Goal: Transaction & Acquisition: Complete application form

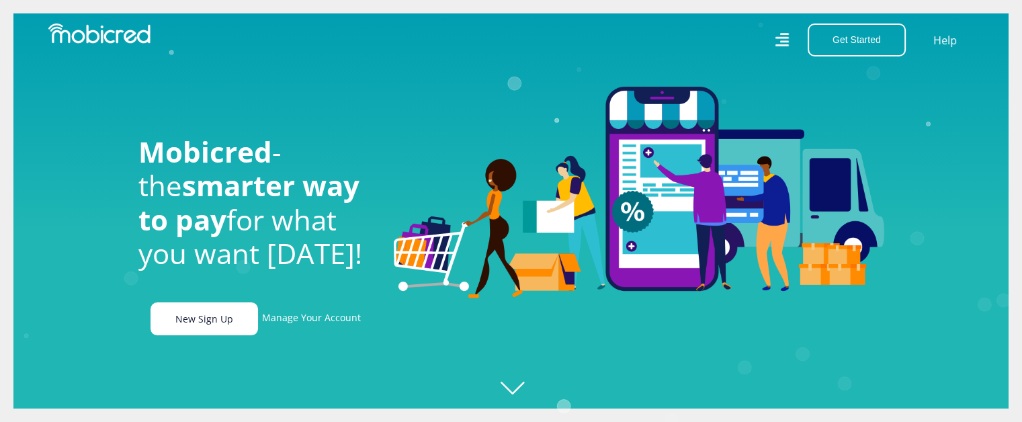
scroll to position [0, 957]
click at [210, 317] on link "New Sign Up" at bounding box center [203, 318] width 107 height 33
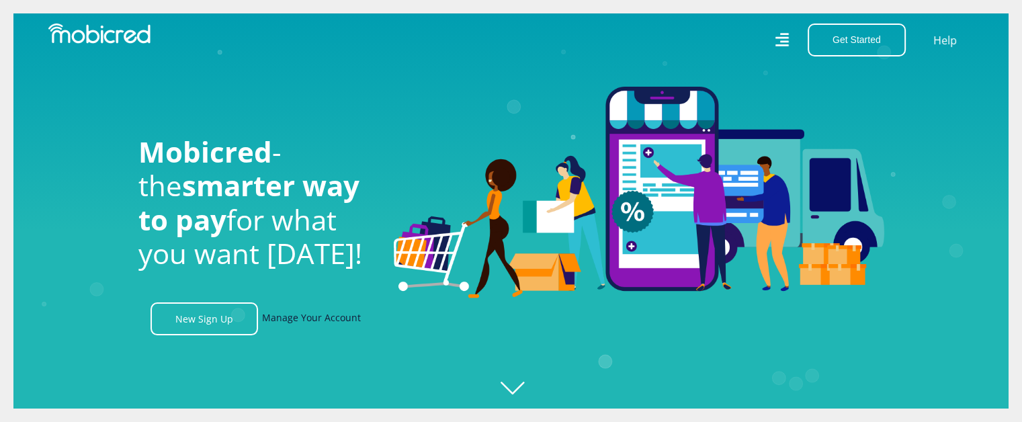
click at [300, 316] on link "Manage Your Account" at bounding box center [311, 318] width 99 height 33
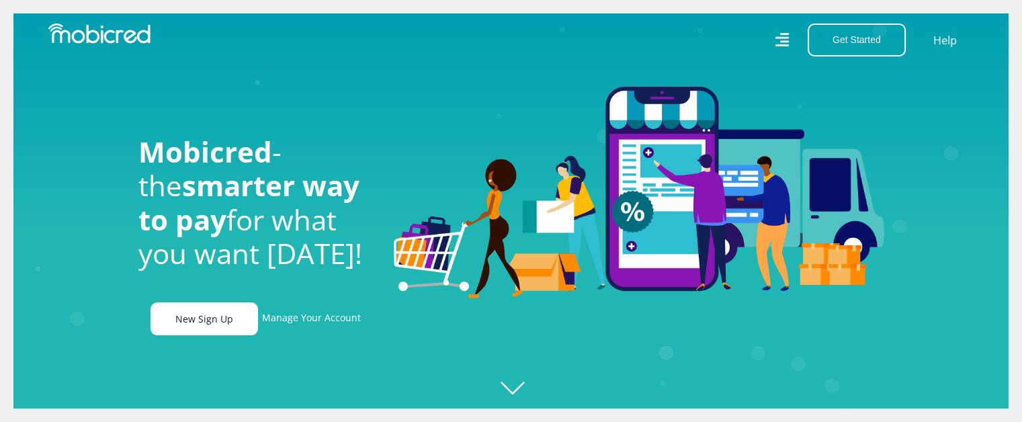
click at [211, 326] on link "New Sign Up" at bounding box center [203, 318] width 107 height 33
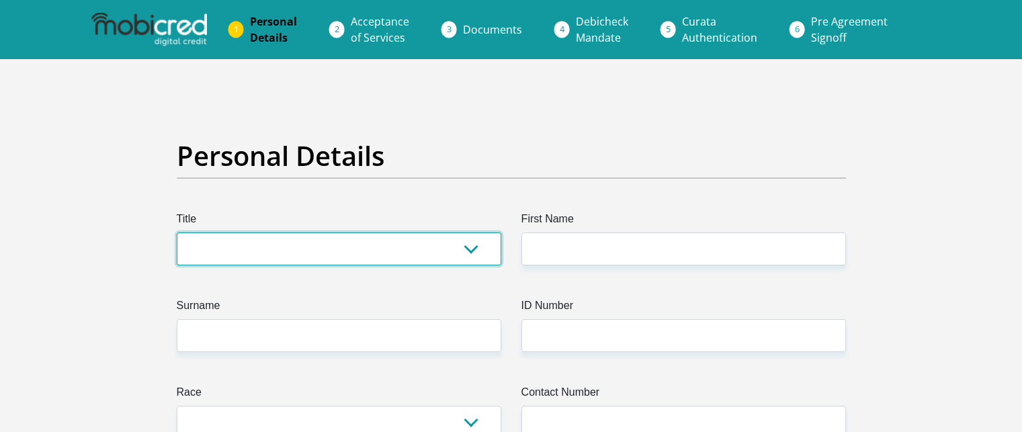
click at [321, 245] on select "Mr Ms Mrs Dr Other" at bounding box center [339, 248] width 324 height 33
select select "Ms"
click at [177, 232] on select "Mr Ms Mrs Dr Other" at bounding box center [339, 248] width 324 height 33
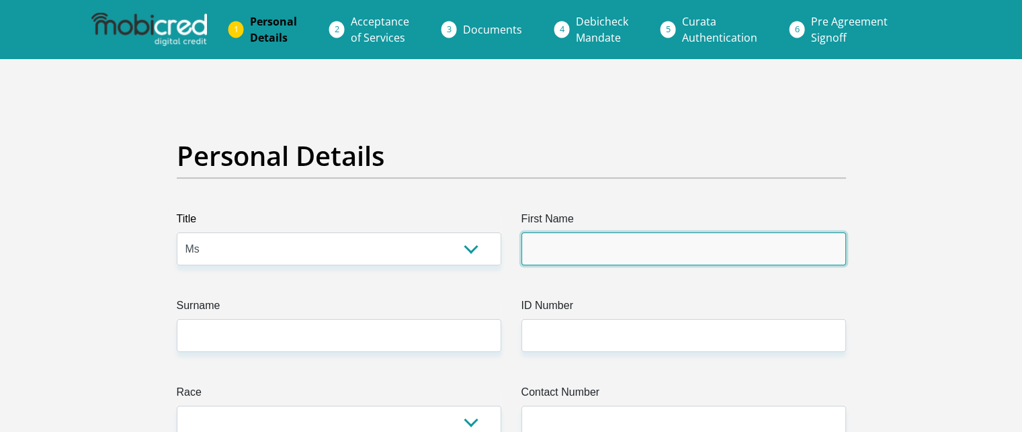
click at [564, 256] on input "First Name" at bounding box center [683, 248] width 324 height 33
type input "Khelin"
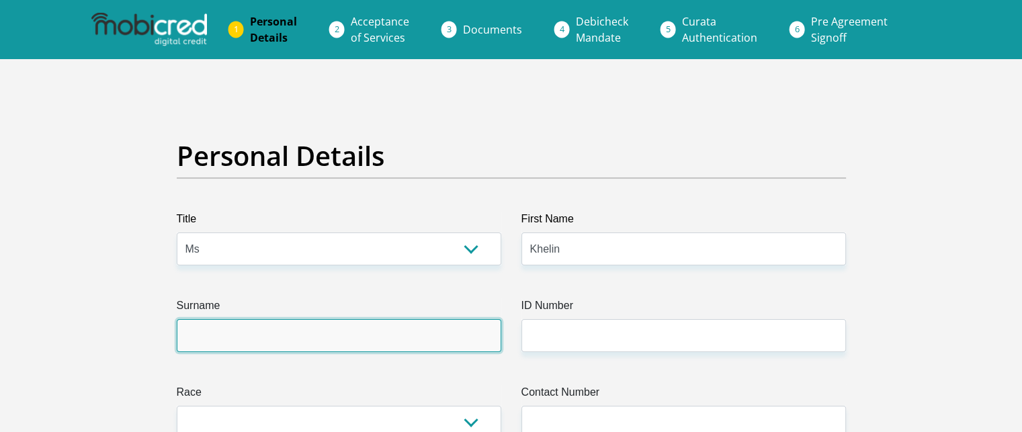
click at [288, 336] on input "Surname" at bounding box center [339, 335] width 324 height 33
type input "Lyle"
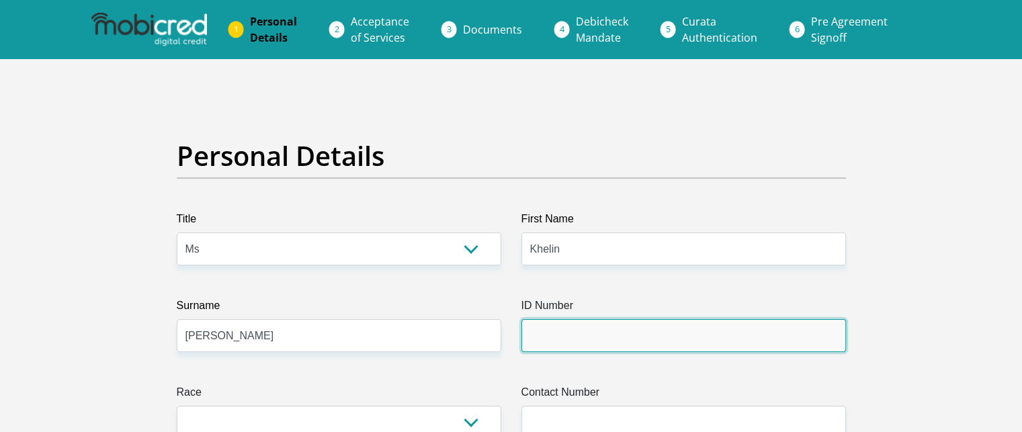
click at [562, 335] on input "ID Number" at bounding box center [683, 335] width 324 height 33
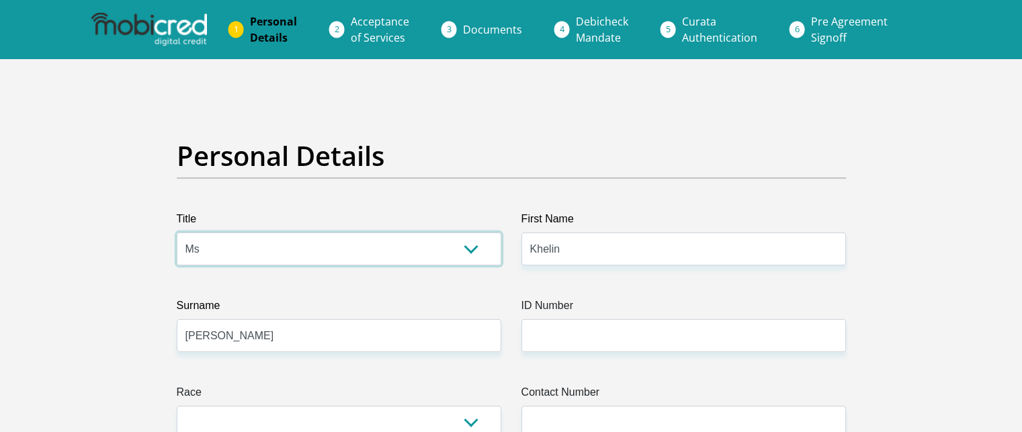
click at [444, 250] on select "Mr Ms Mrs Dr Other" at bounding box center [339, 248] width 324 height 33
select select "Mr"
click at [177, 232] on select "Mr Ms Mrs Dr Other" at bounding box center [339, 248] width 324 height 33
drag, startPoint x: 587, startPoint y: 252, endPoint x: 452, endPoint y: 265, distance: 135.6
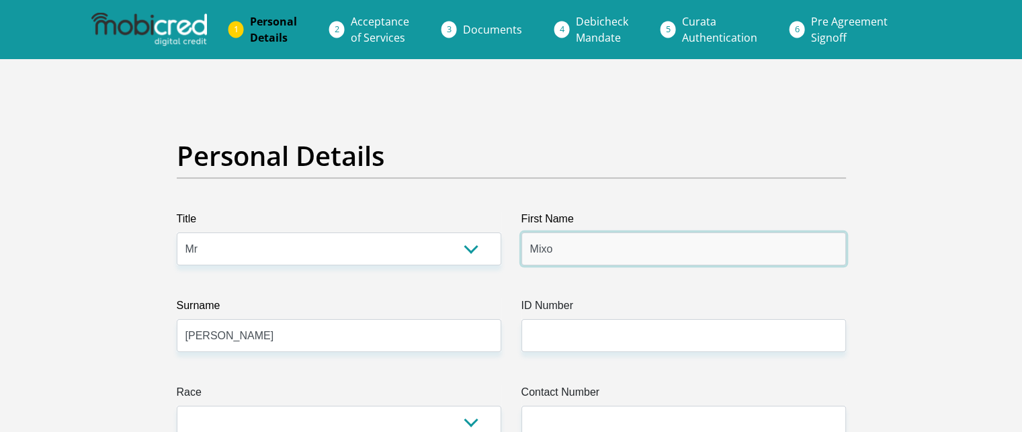
type input "Mixo"
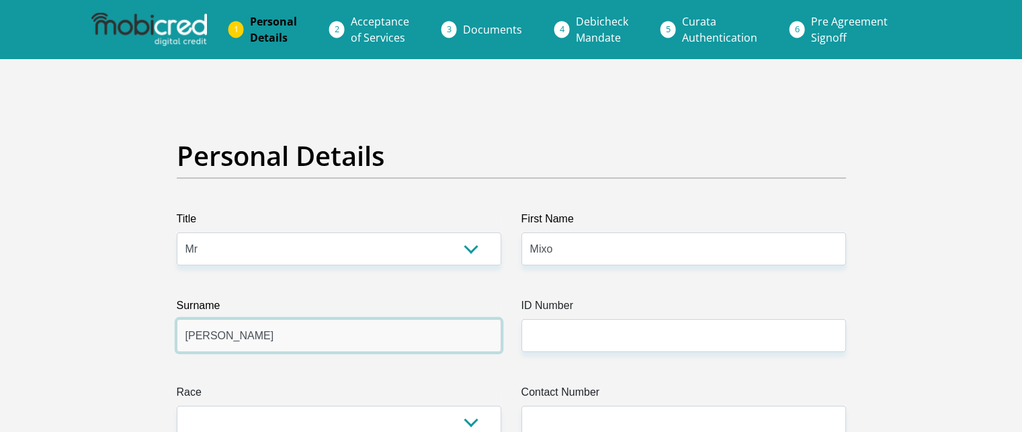
click at [287, 342] on input "Lyle" at bounding box center [339, 335] width 324 height 33
type input "L"
type input "Ngobeni"
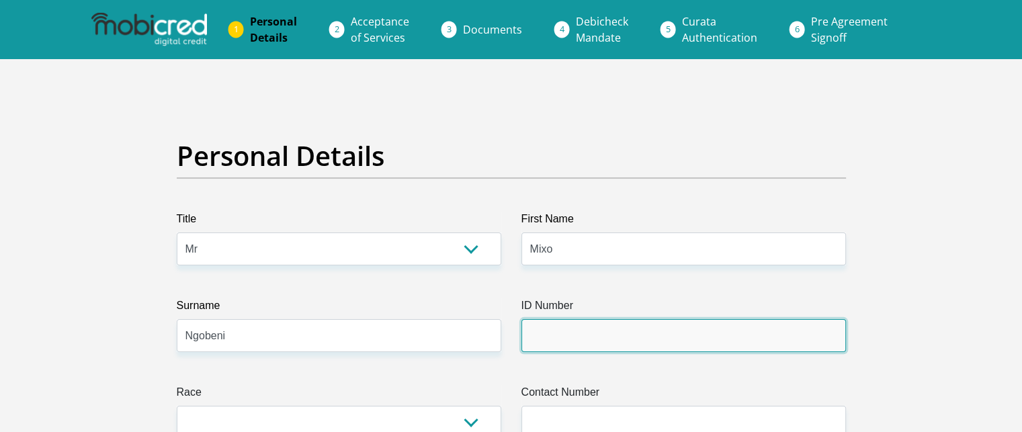
click at [552, 339] on input "ID Number" at bounding box center [683, 335] width 324 height 33
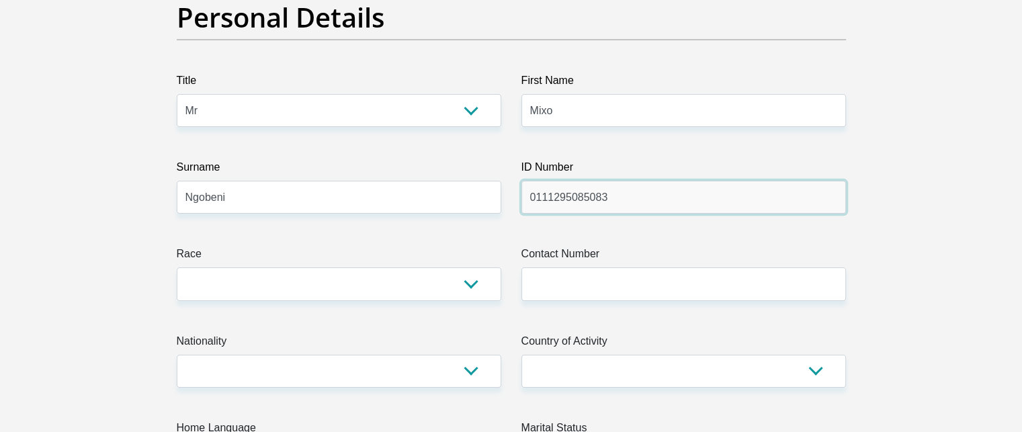
scroll to position [140, 0]
type input "0111295085083"
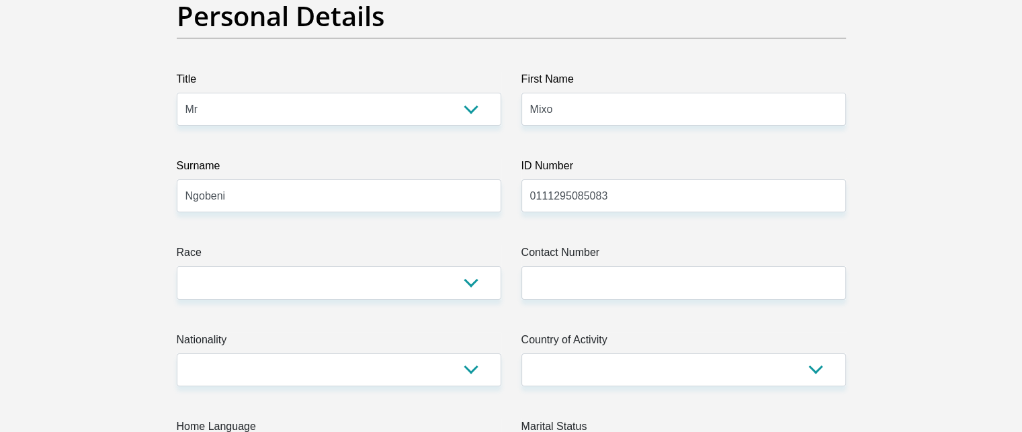
click at [462, 263] on label "Race" at bounding box center [339, 255] width 324 height 21
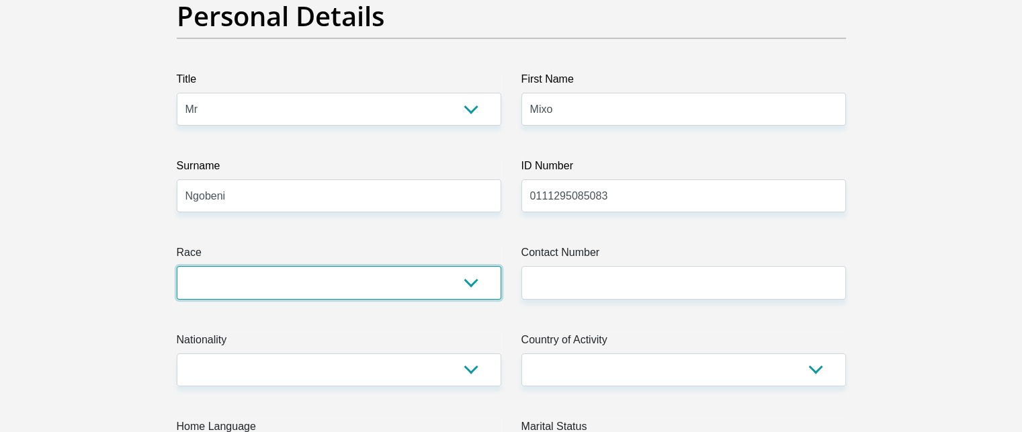
click at [462, 266] on select "Black Coloured Indian White Other" at bounding box center [339, 282] width 324 height 33
click at [465, 270] on select "Black Coloured Indian White Other" at bounding box center [339, 282] width 324 height 33
select select "1"
click at [177, 266] on select "Black Coloured Indian White Other" at bounding box center [339, 282] width 324 height 33
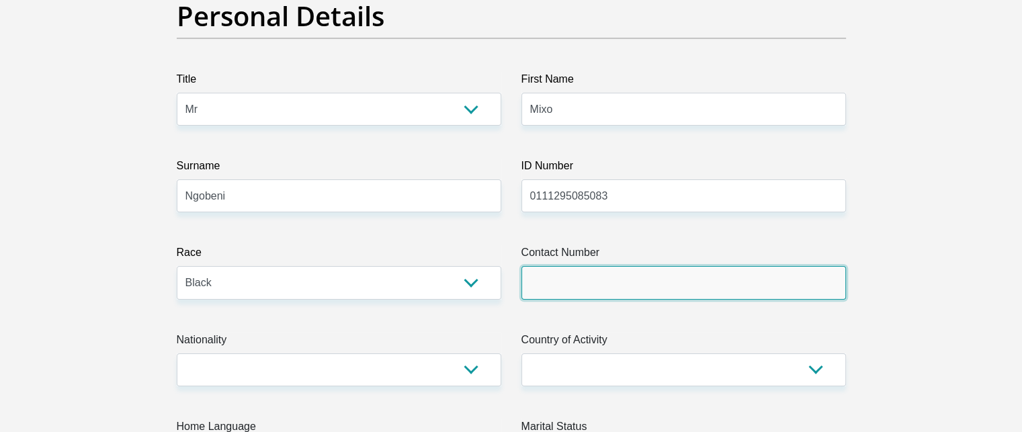
click at [578, 282] on input "Contact Number" at bounding box center [683, 282] width 324 height 33
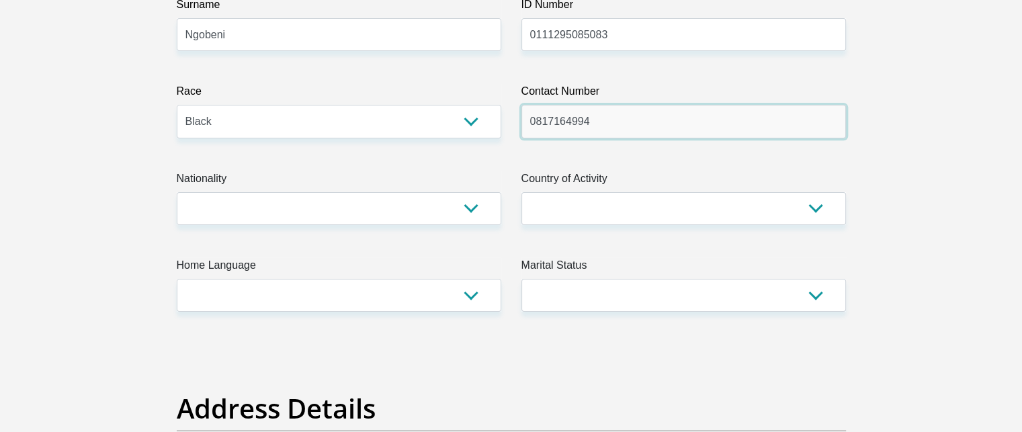
scroll to position [304, 0]
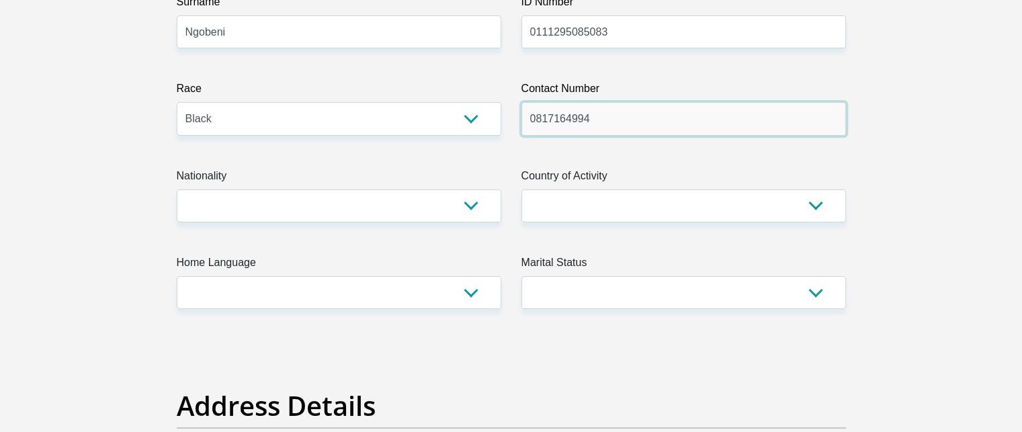
type input "0817164994"
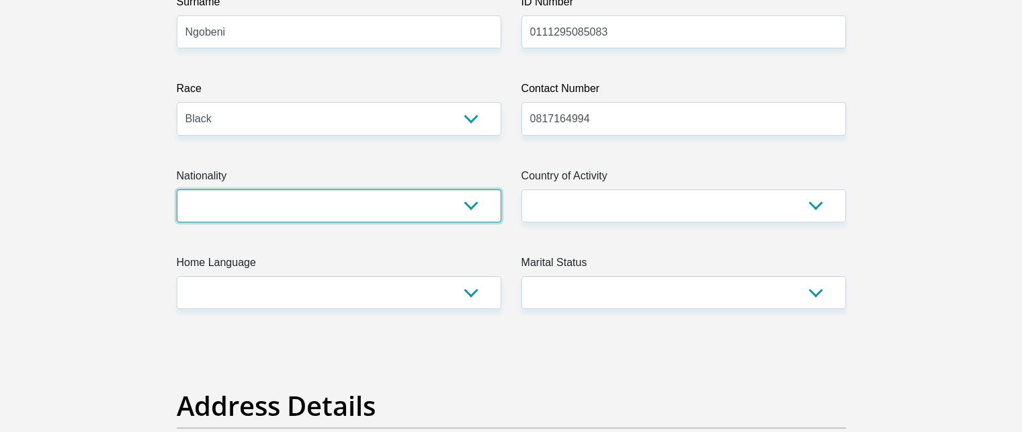
click at [464, 208] on select "South Africa Afghanistan Aland Islands Albania Algeria America Samoa American V…" at bounding box center [339, 205] width 324 height 33
select select "ZAF"
click at [177, 189] on select "South Africa Afghanistan Aland Islands Albania Algeria America Samoa American V…" at bounding box center [339, 205] width 324 height 33
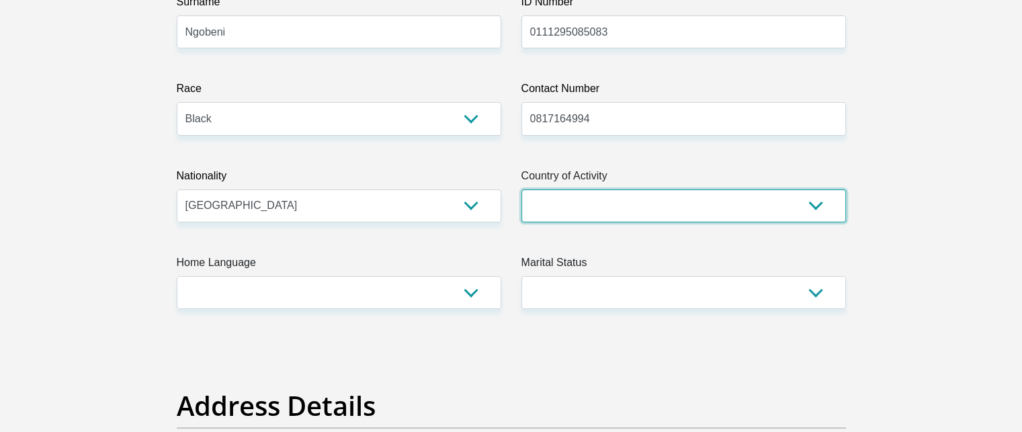
click at [660, 207] on select "South Africa Afghanistan Aland Islands Albania Algeria America Samoa American V…" at bounding box center [683, 205] width 324 height 33
select select "ZAF"
click at [521, 189] on select "South Africa Afghanistan Aland Islands Albania Algeria America Samoa American V…" at bounding box center [683, 205] width 324 height 33
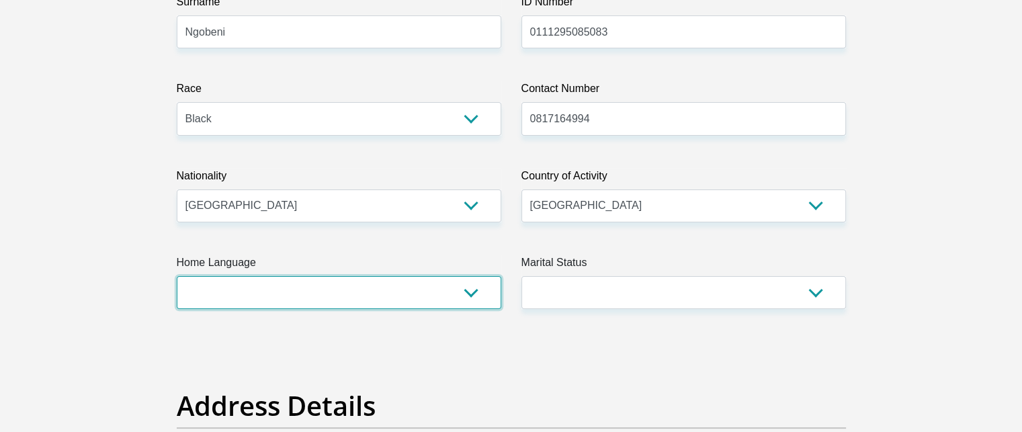
click at [347, 298] on select "Afrikaans English Sepedi South Ndebele Southern Sotho Swati Tsonga Tswana Venda…" at bounding box center [339, 292] width 324 height 33
select select "eng"
click at [177, 276] on select "Afrikaans English Sepedi South Ndebele Southern Sotho Swati Tsonga Tswana Venda…" at bounding box center [339, 292] width 324 height 33
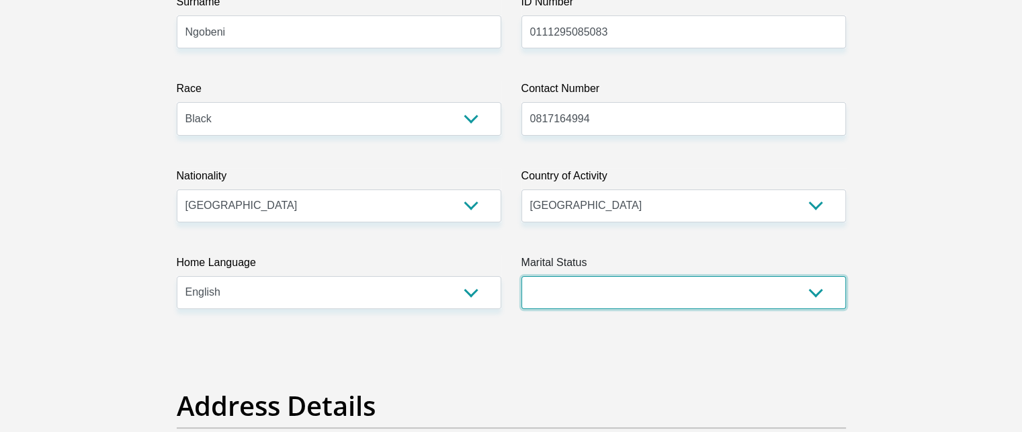
click at [659, 294] on select "Married ANC Single Divorced Widowed Married COP or Customary Law" at bounding box center [683, 292] width 324 height 33
select select "2"
click at [521, 276] on select "Married ANC Single Divorced Widowed Married COP or Customary Law" at bounding box center [683, 292] width 324 height 33
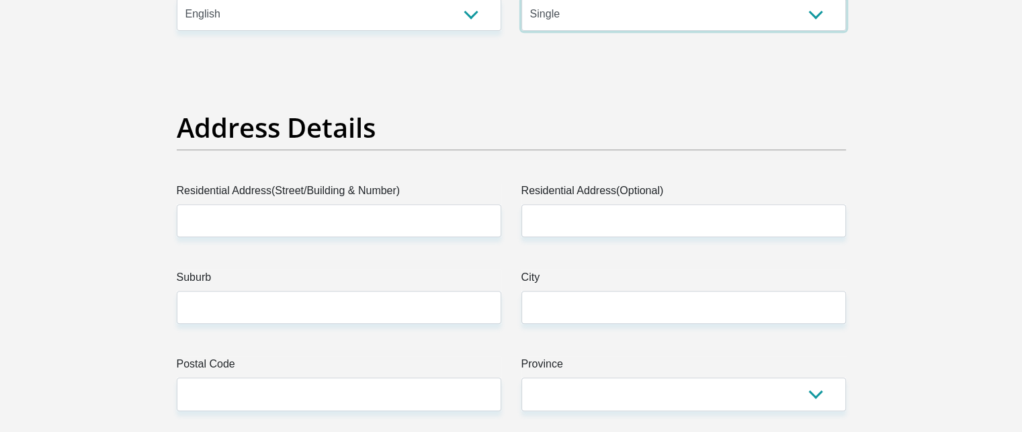
scroll to position [583, 0]
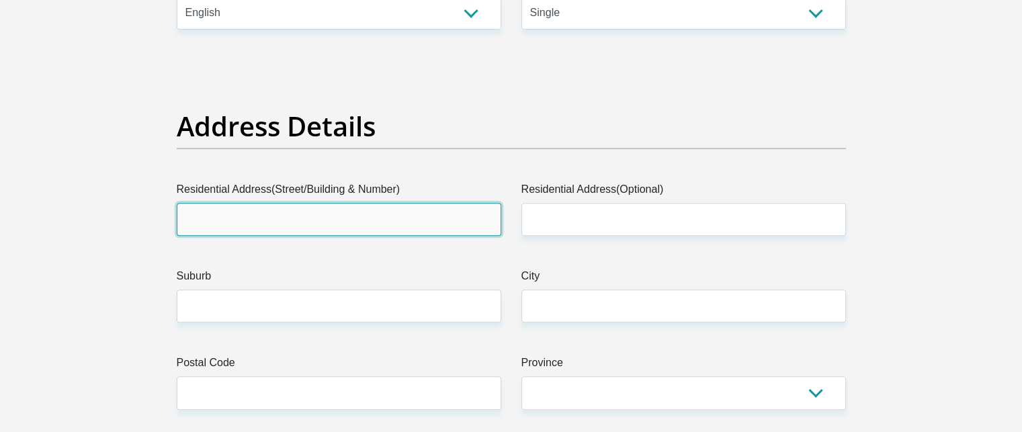
click at [408, 224] on input "Residential Address(Street/Building & Number)" at bounding box center [339, 219] width 324 height 33
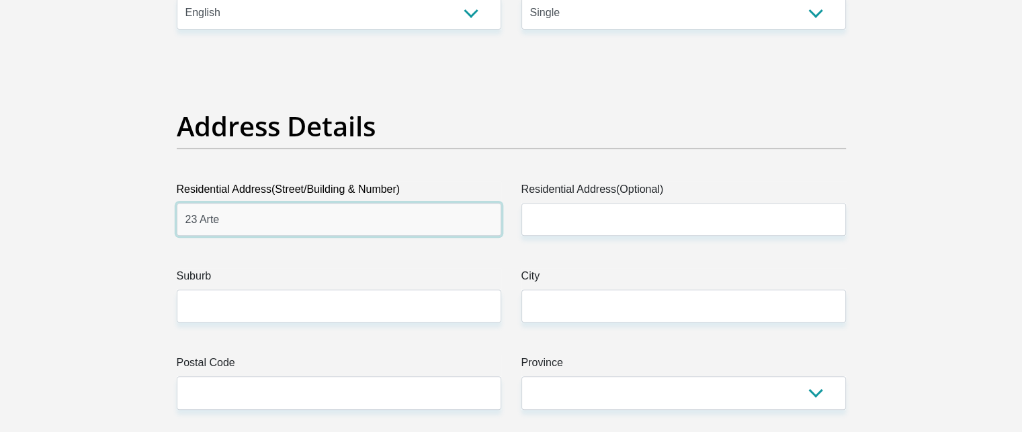
type input "23 Arterial Road East"
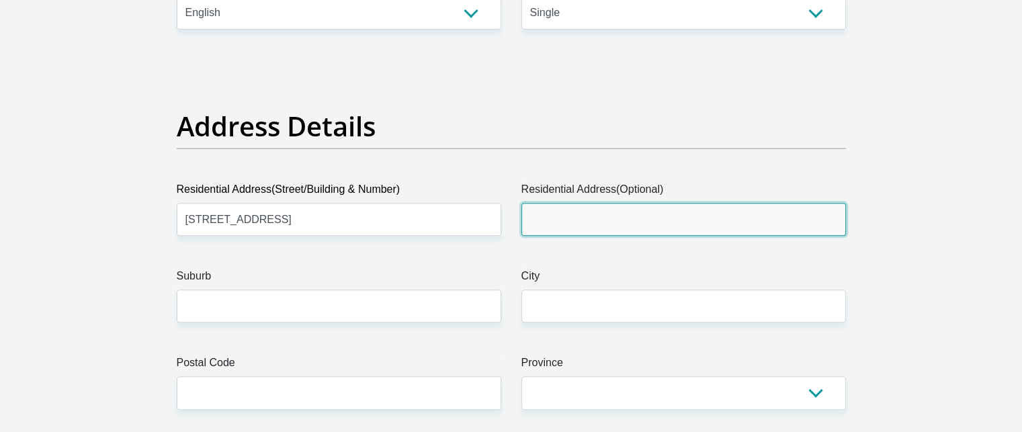
type input "Avonlea Gardens"
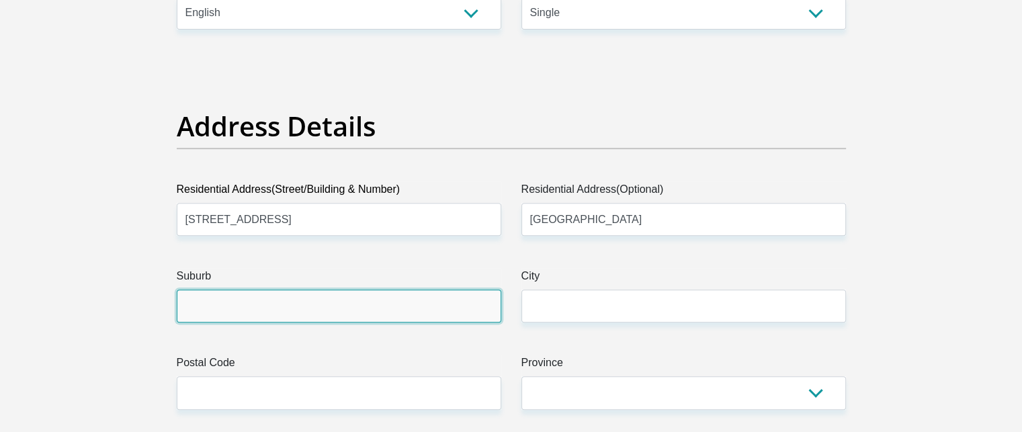
type input "Germiston"
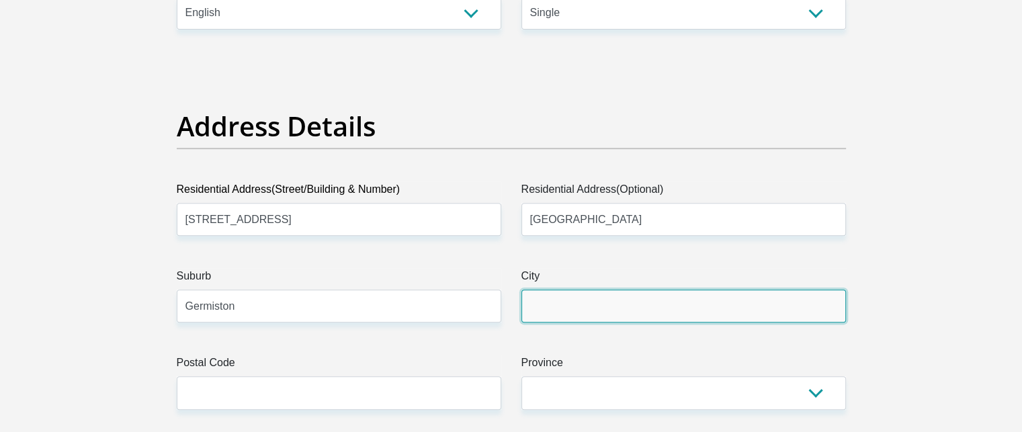
type input "Germiston"
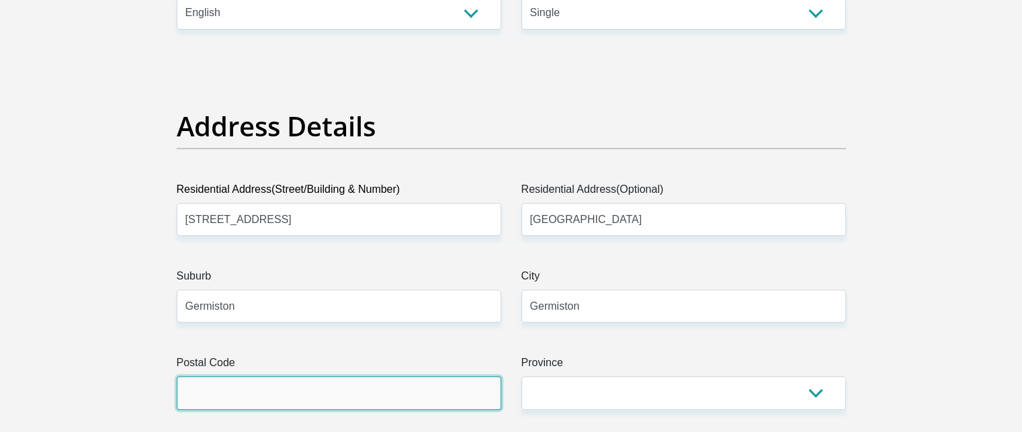
type input "2007"
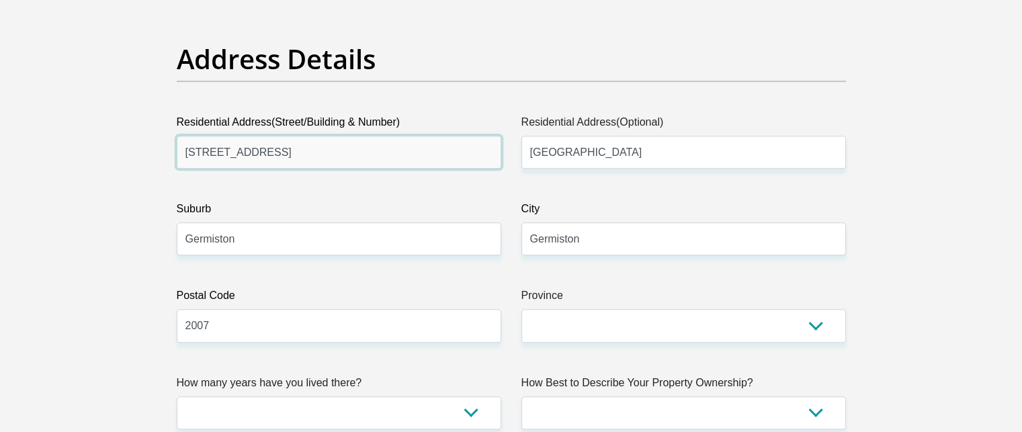
scroll to position [663, 0]
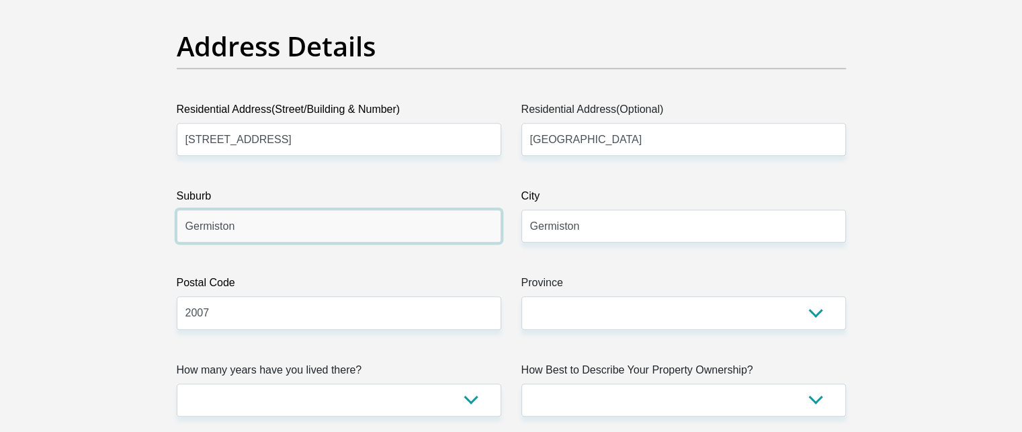
drag, startPoint x: 257, startPoint y: 226, endPoint x: 140, endPoint y: 230, distance: 117.0
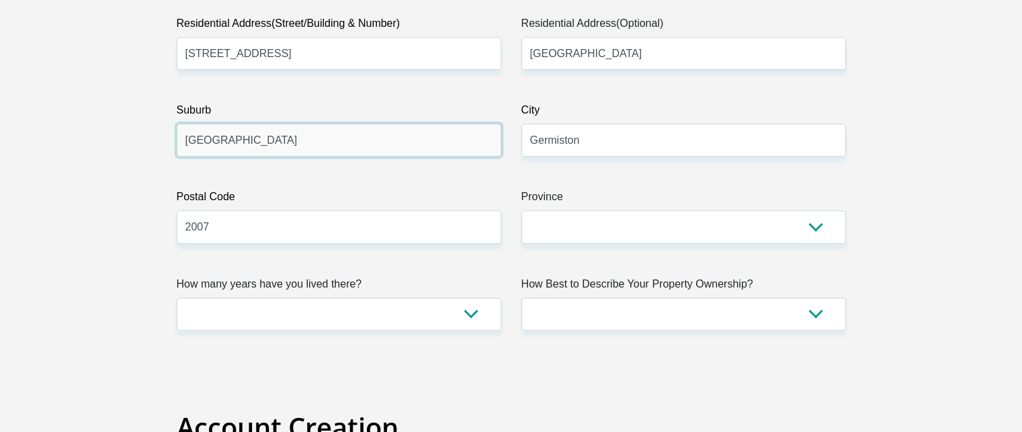
scroll to position [754, 0]
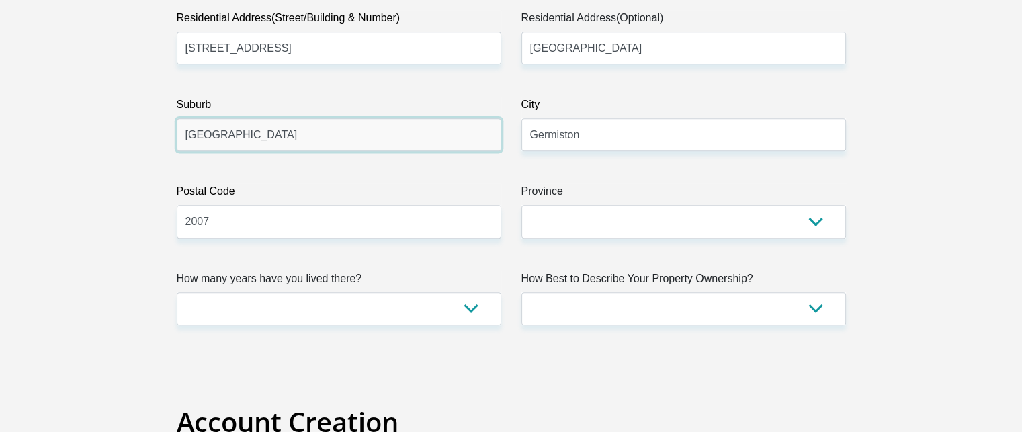
type input "Bedfordview"
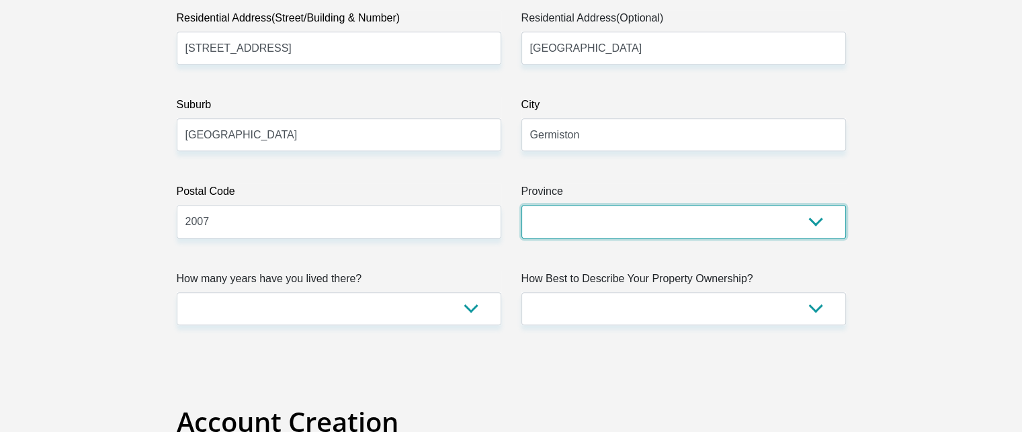
click at [693, 225] on select "Eastern Cape Free State Gauteng KwaZulu-Natal Limpopo Mpumalanga Northern Cape …" at bounding box center [683, 221] width 324 height 33
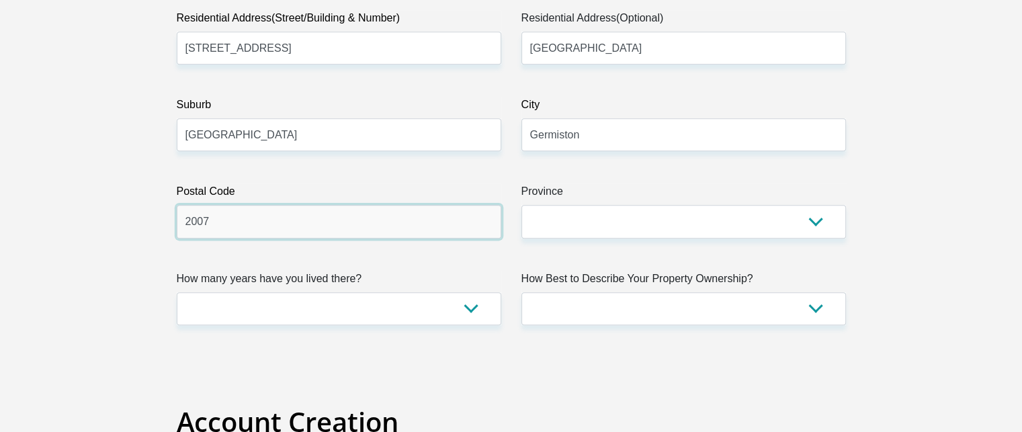
click at [282, 225] on input "2007" at bounding box center [339, 221] width 324 height 33
type input "2007"
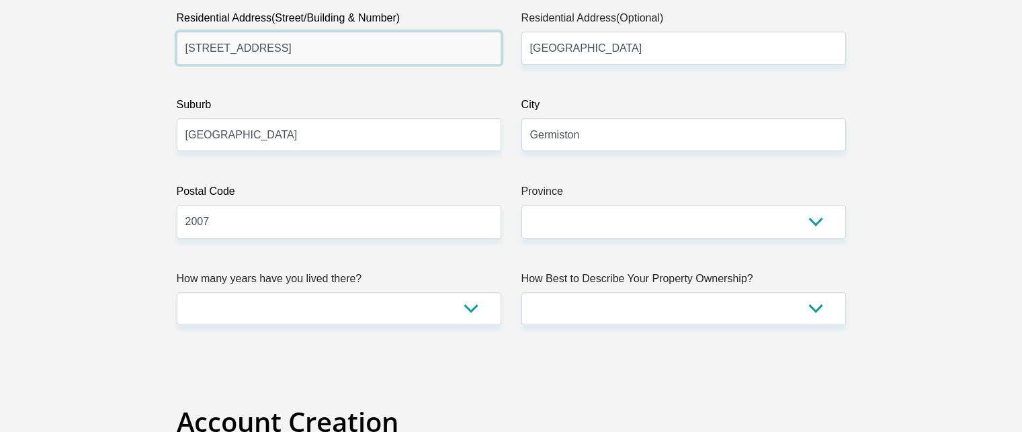
click at [388, 53] on input "23 Arterial Road East" at bounding box center [339, 48] width 324 height 33
type input "23 Arterial Road East"
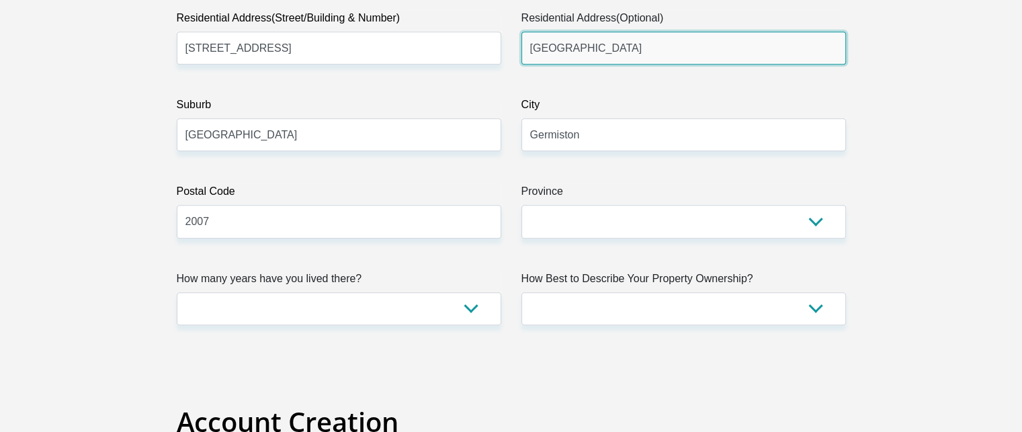
click at [653, 44] on input "Avonlea Gardens" at bounding box center [683, 48] width 324 height 33
type input "Avonlea Gardens"
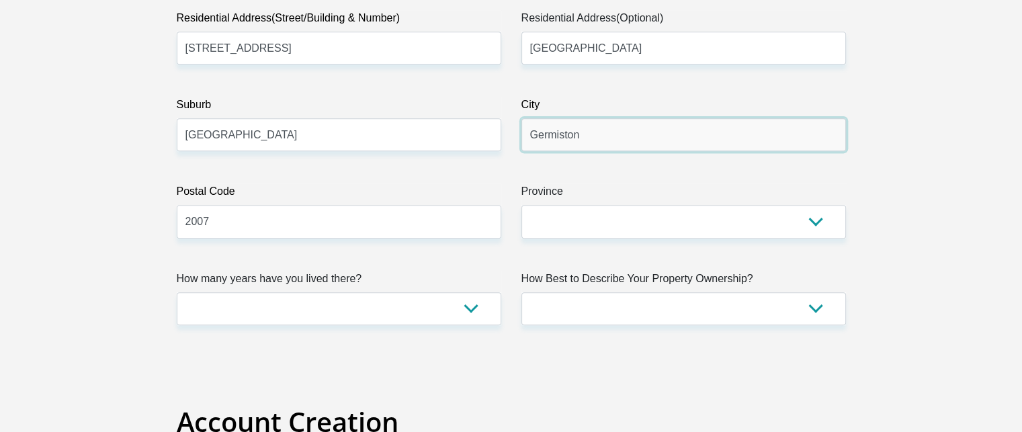
click at [583, 140] on input "Germiston" at bounding box center [683, 134] width 324 height 33
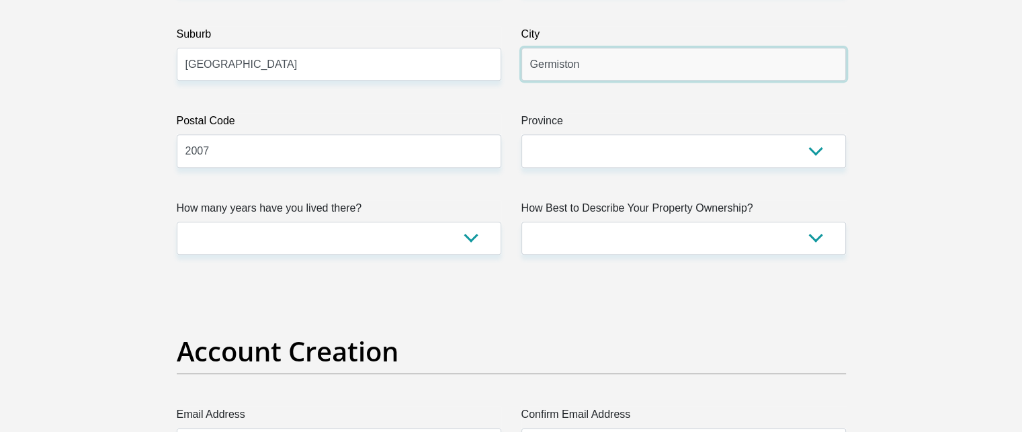
scroll to position [826, 0]
type input "Germiston"
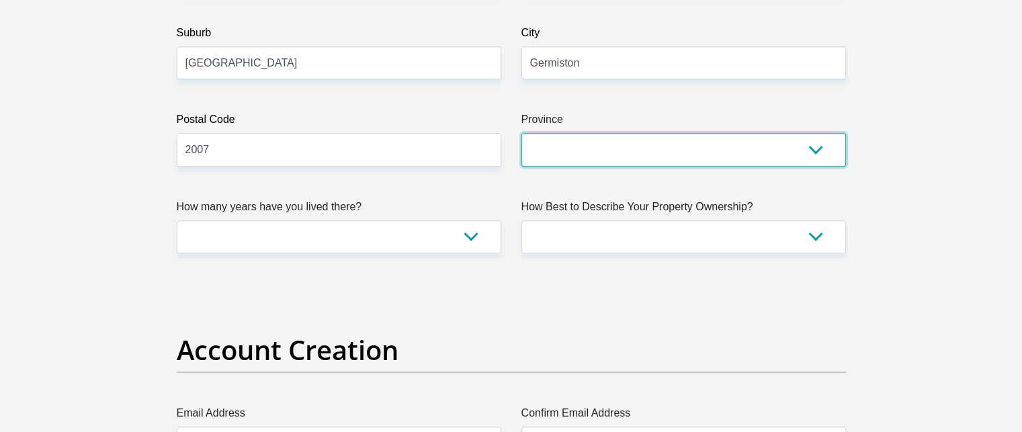
click at [594, 159] on select "Eastern Cape Free State Gauteng KwaZulu-Natal Limpopo Mpumalanga Northern Cape …" at bounding box center [683, 149] width 324 height 33
select select "Gauteng"
click at [521, 133] on select "Eastern Cape Free State Gauteng KwaZulu-Natal Limpopo Mpumalanga Northern Cape …" at bounding box center [683, 149] width 324 height 33
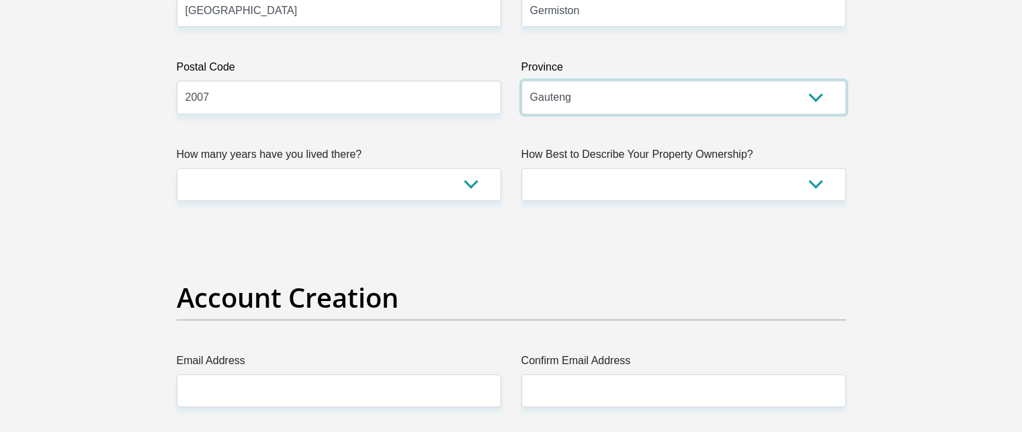
scroll to position [881, 0]
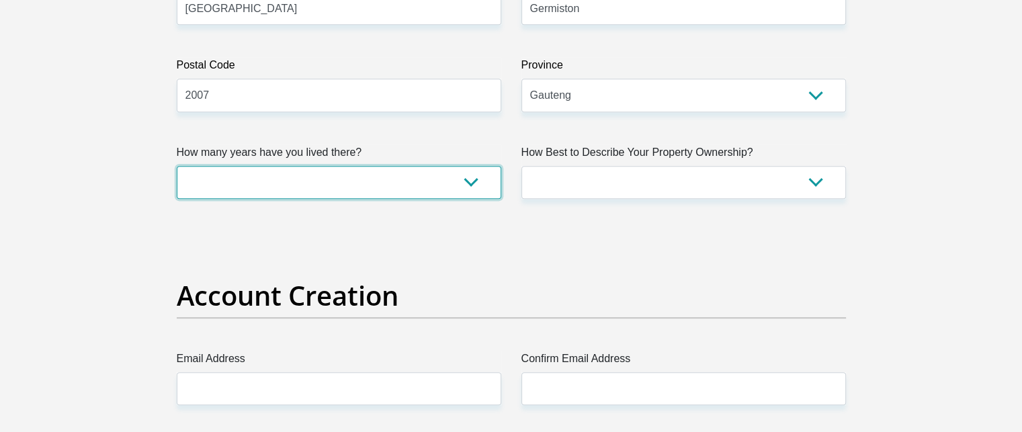
click at [441, 171] on select "less than 1 year 1-3 years 3-5 years 5+ years" at bounding box center [339, 182] width 324 height 33
select select "5"
click at [177, 166] on select "less than 1 year 1-3 years 3-5 years 5+ years" at bounding box center [339, 182] width 324 height 33
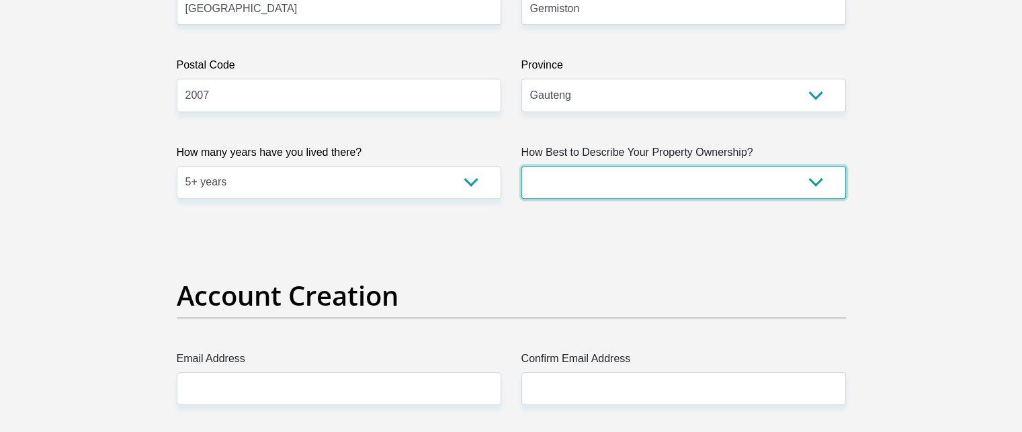
click at [676, 181] on select "Owned Rented Family Owned Company Dwelling" at bounding box center [683, 182] width 324 height 33
select select "parents"
click at [521, 166] on select "Owned Rented Family Owned Company Dwelling" at bounding box center [683, 182] width 324 height 33
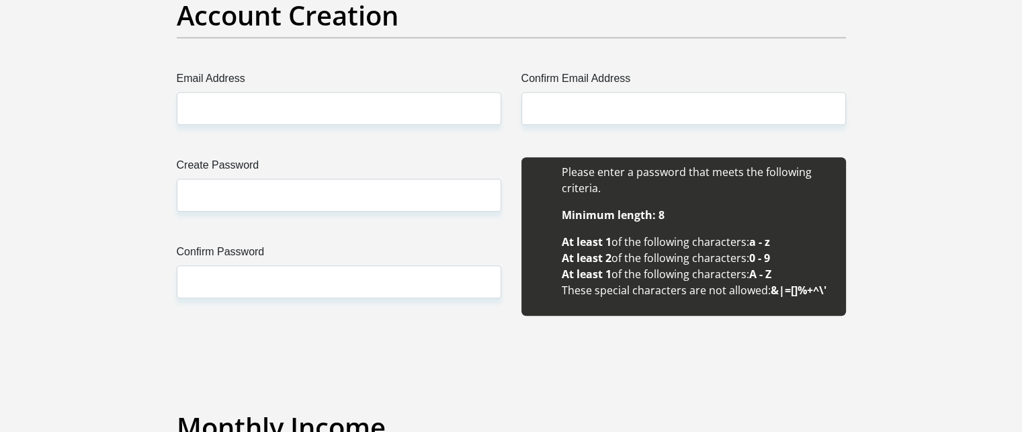
scroll to position [1163, 0]
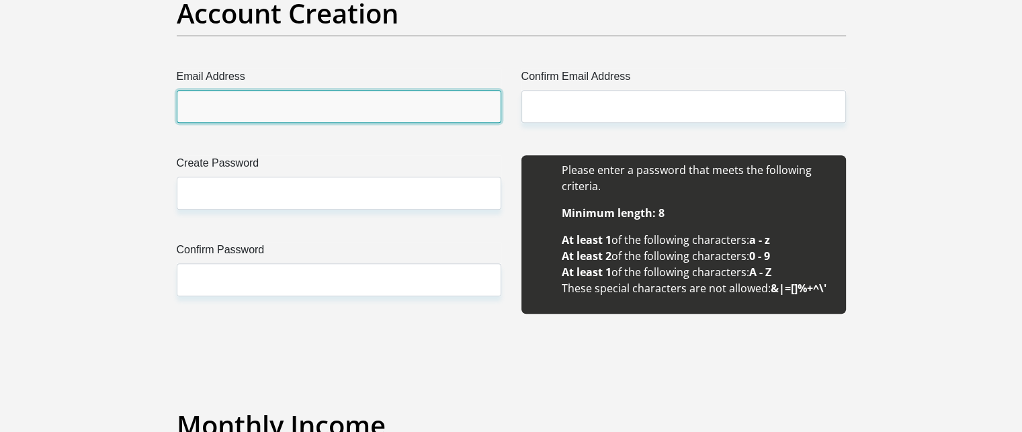
click at [457, 97] on input "Email Address" at bounding box center [339, 106] width 324 height 33
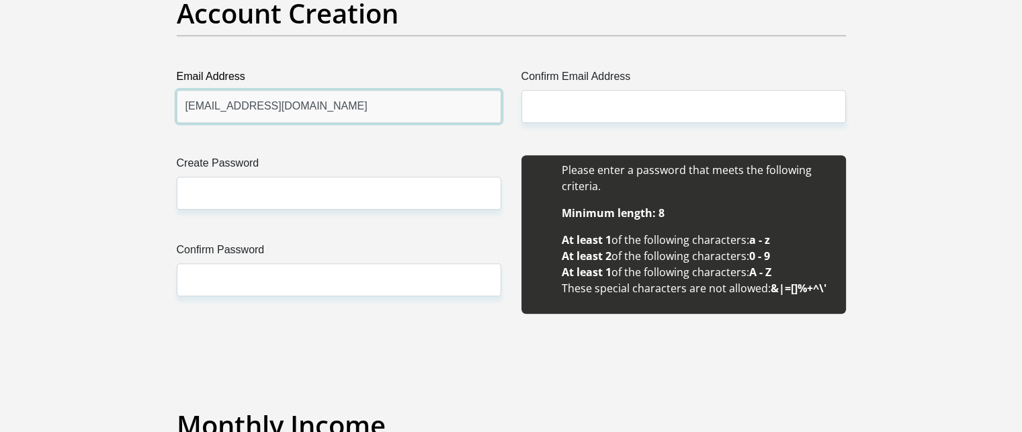
type input "mixongobeni29@gmail.com"
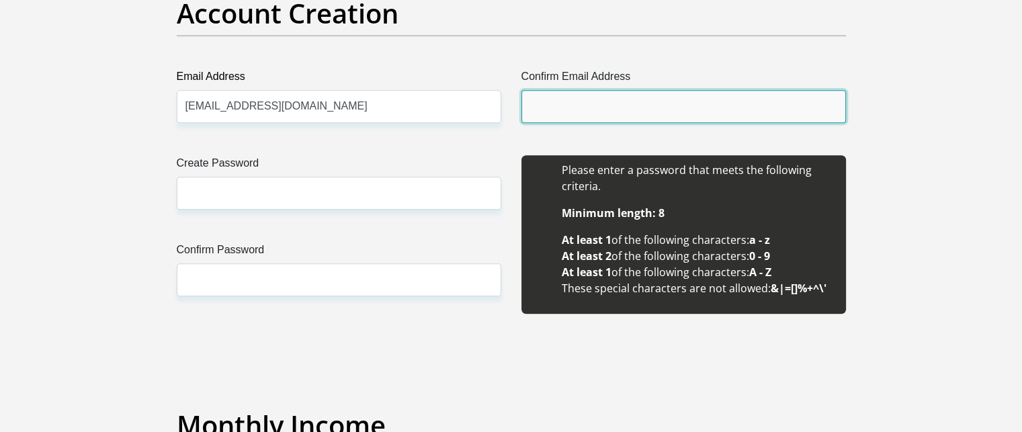
click at [543, 109] on input "Confirm Email Address" at bounding box center [683, 106] width 324 height 33
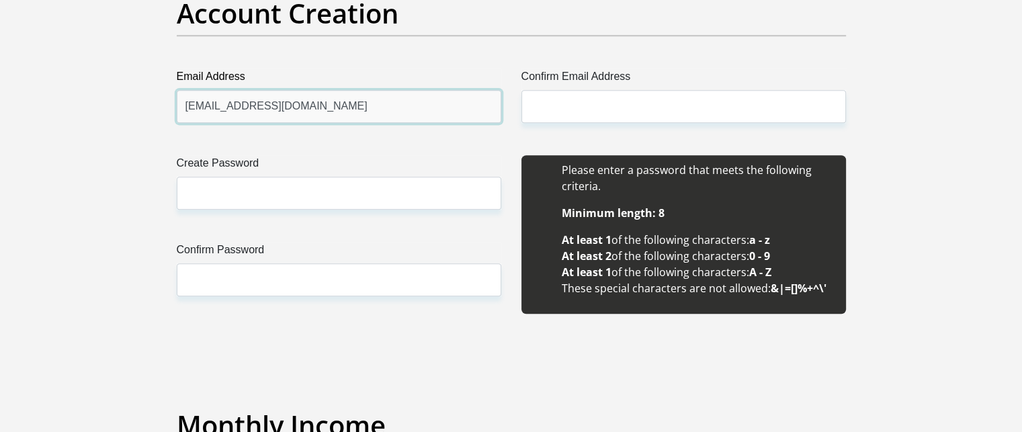
drag, startPoint x: 344, startPoint y: 112, endPoint x: 113, endPoint y: 115, distance: 231.1
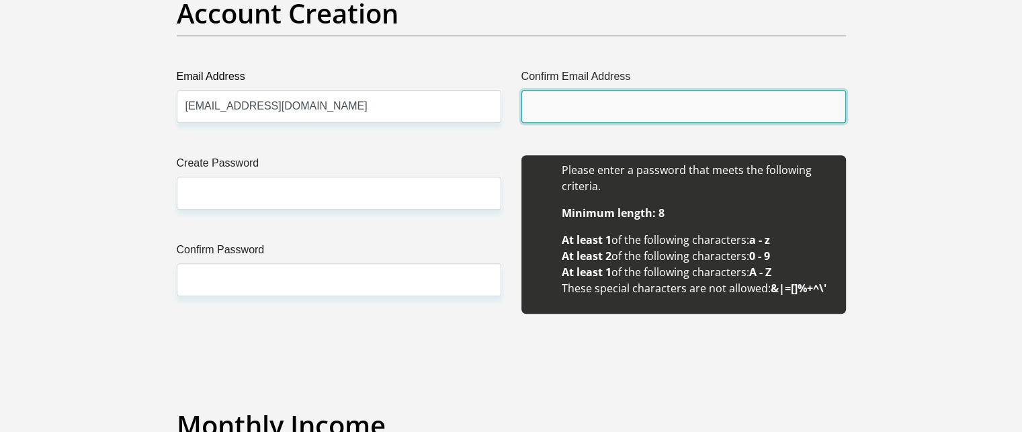
click at [566, 112] on input "Confirm Email Address" at bounding box center [683, 106] width 324 height 33
paste input "mixongobeni29@gmail.com"
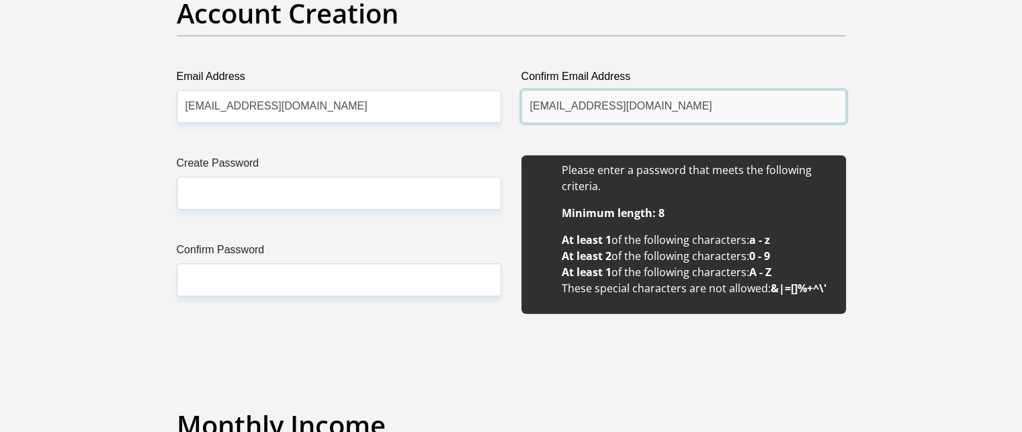
type input "mixongobeni29@gmail.com"
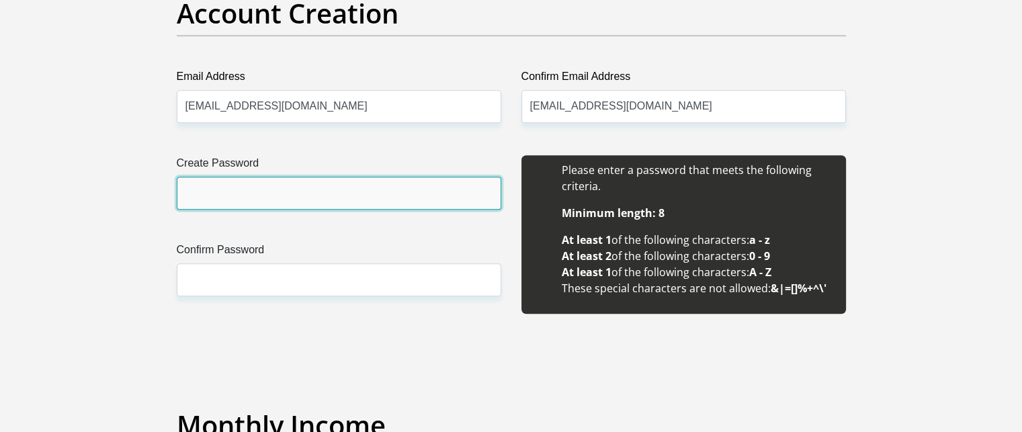
click at [293, 189] on input "Create Password" at bounding box center [339, 193] width 324 height 33
drag, startPoint x: 301, startPoint y: 185, endPoint x: 150, endPoint y: 175, distance: 151.4
type input "Mashaba1976"
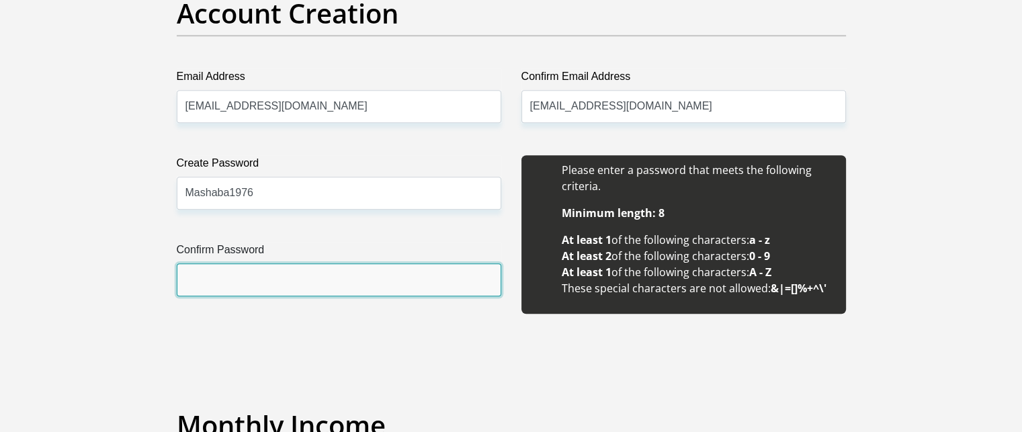
click at [250, 266] on input "Confirm Password" at bounding box center [339, 279] width 324 height 33
paste input "Mashaba1976"
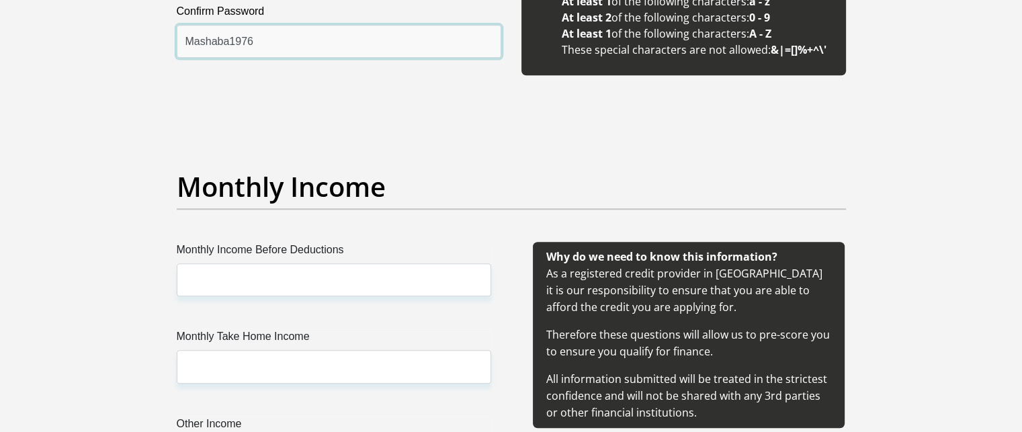
scroll to position [1402, 0]
type input "Mashaba1976"
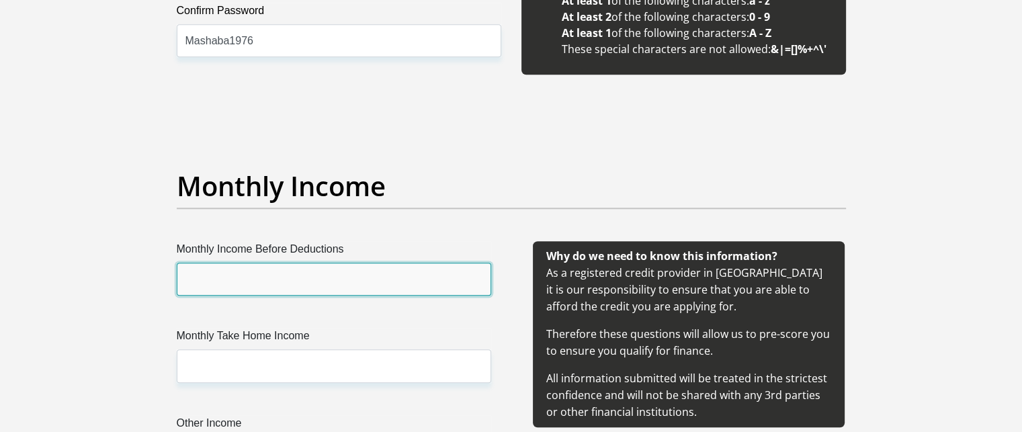
click at [250, 266] on input "Monthly Income Before Deductions" at bounding box center [334, 279] width 314 height 33
type input "22000"
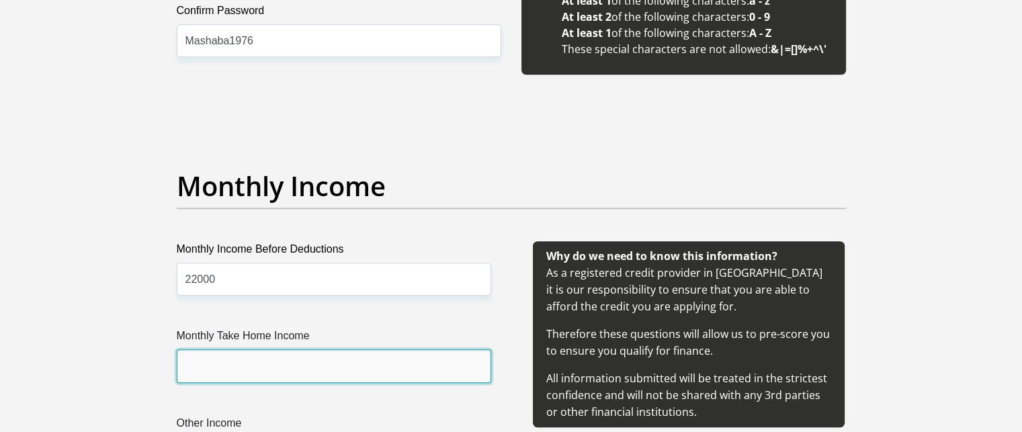
click at [234, 370] on input "Monthly Take Home Income" at bounding box center [334, 365] width 314 height 33
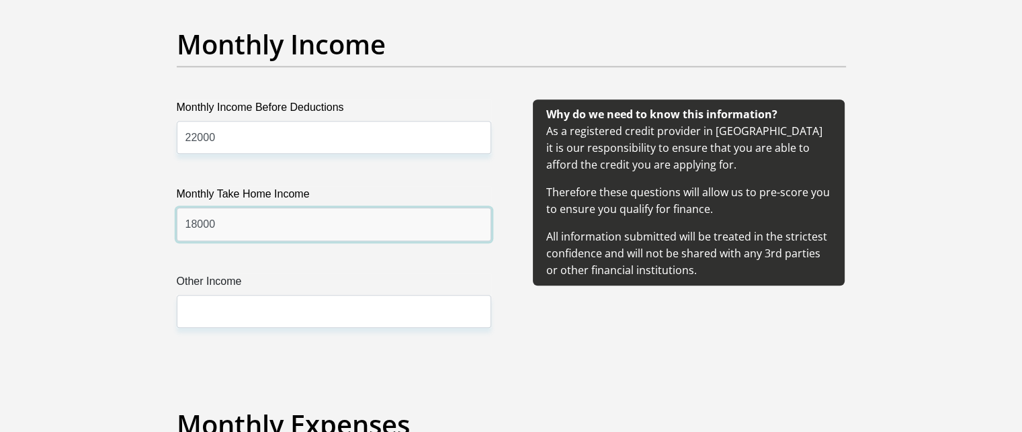
scroll to position [1545, 0]
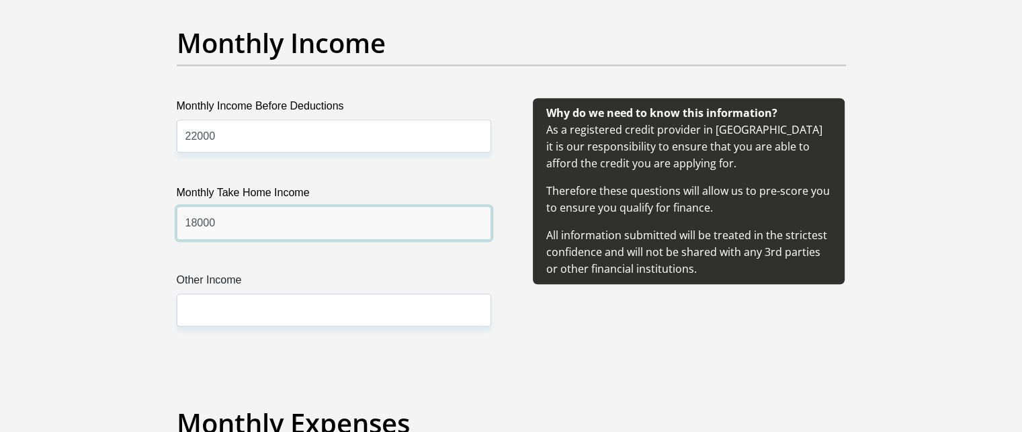
type input "18000"
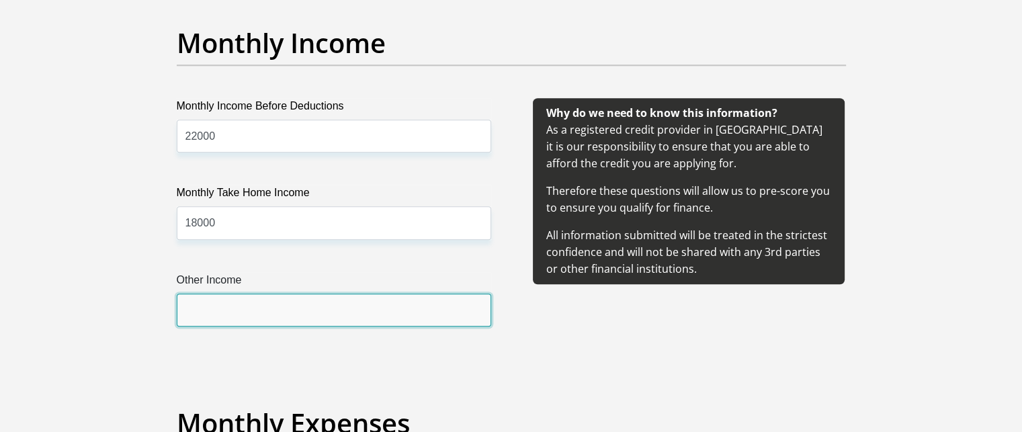
click at [253, 314] on input "Other Income" at bounding box center [334, 310] width 314 height 33
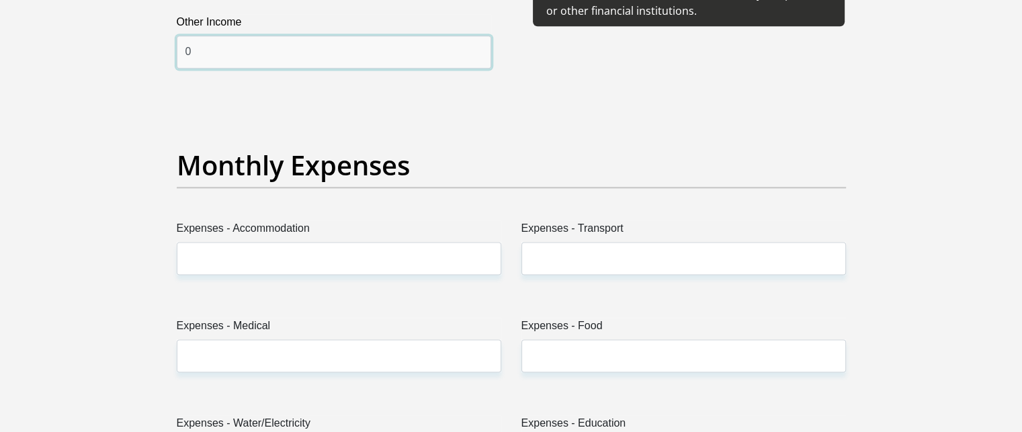
scroll to position [1803, 0]
type input "0"
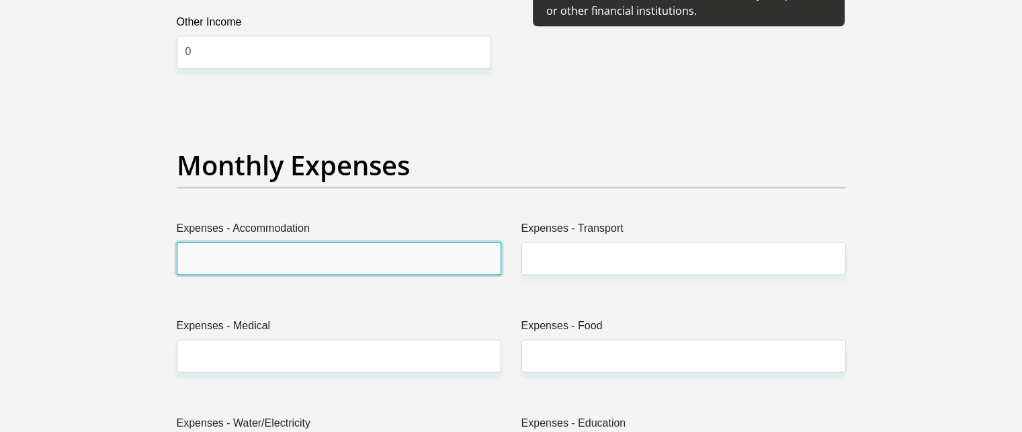
click at [270, 245] on input "Expenses - Accommodation" at bounding box center [339, 258] width 324 height 33
type input "0"
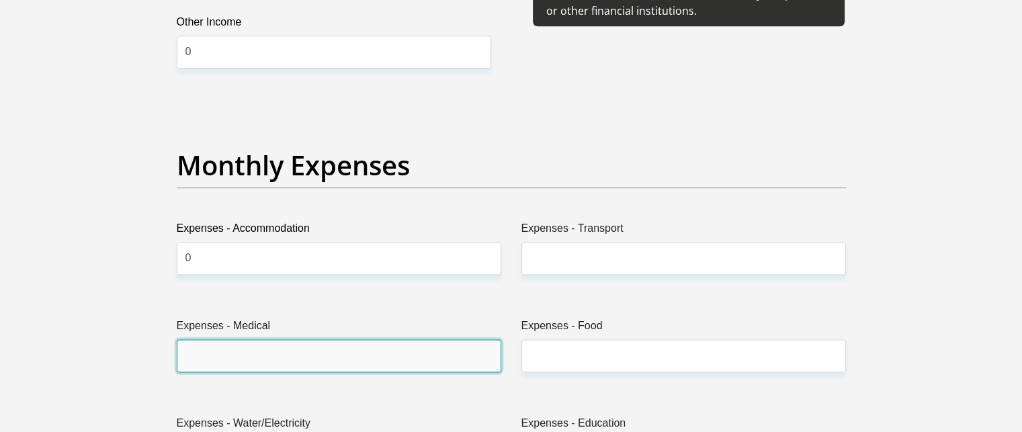
click at [309, 353] on input "Expenses - Medical" at bounding box center [339, 355] width 324 height 33
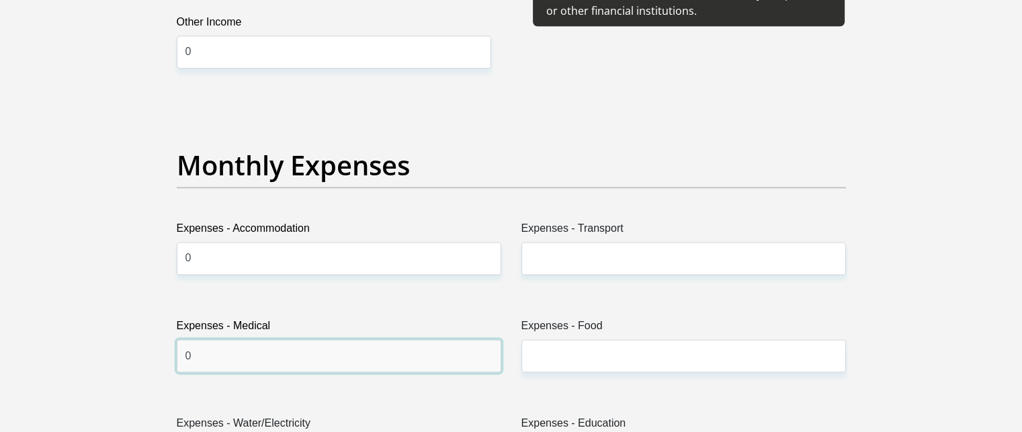
type input "0"
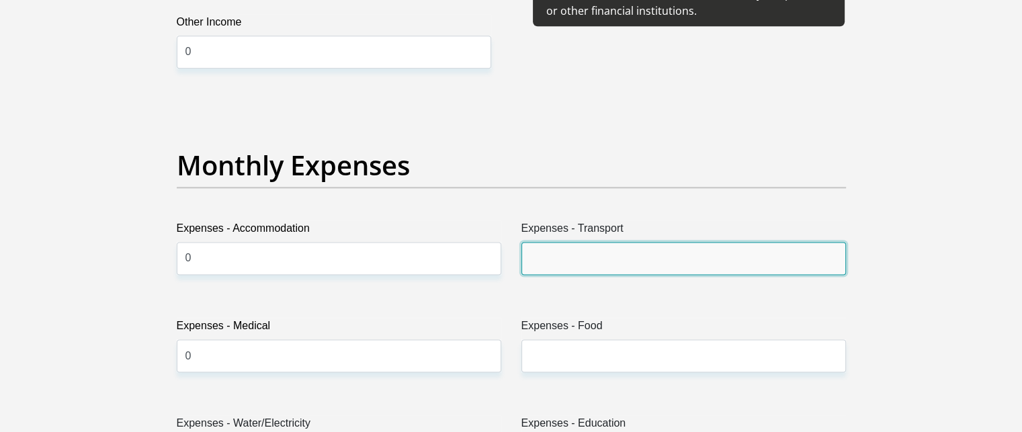
click at [621, 264] on input "Expenses - Transport" at bounding box center [683, 258] width 324 height 33
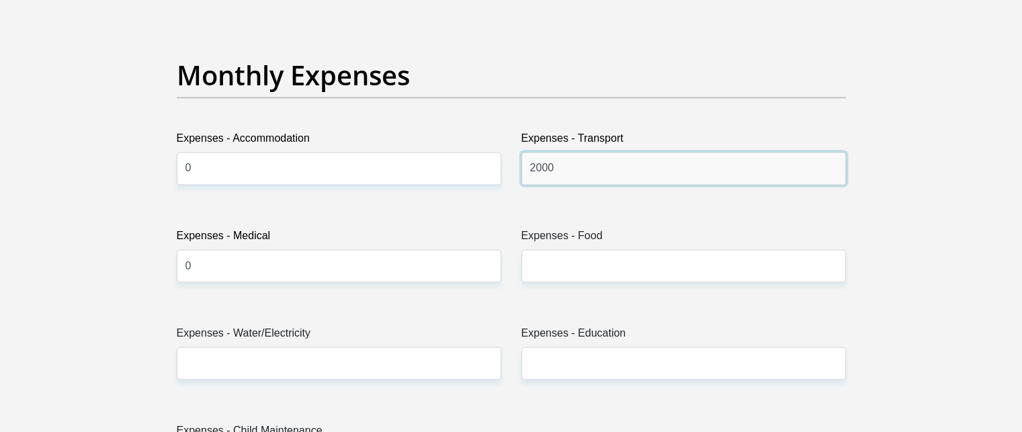
scroll to position [1894, 0]
type input "2000"
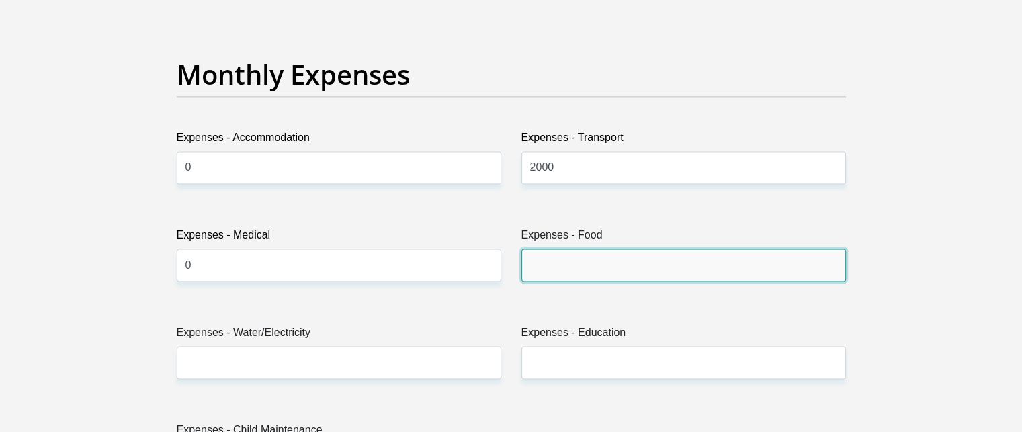
click at [621, 264] on input "Expenses - Food" at bounding box center [683, 265] width 324 height 33
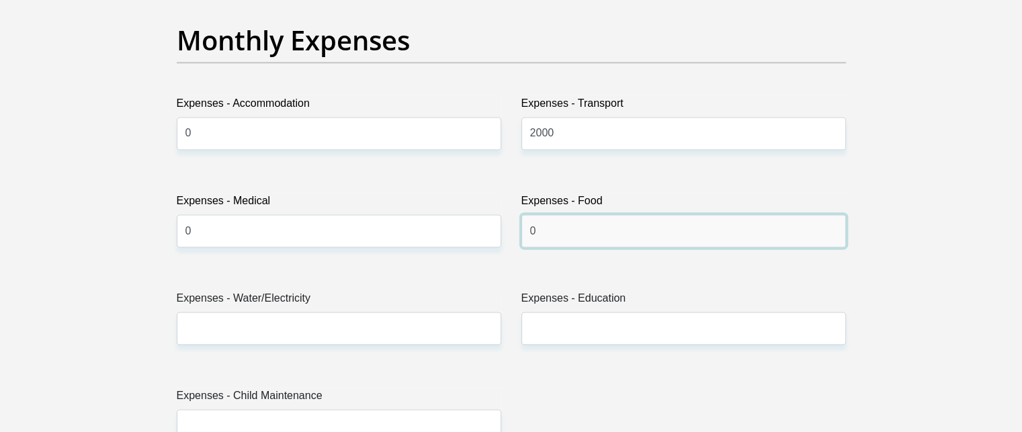
scroll to position [1929, 0]
type input "0"
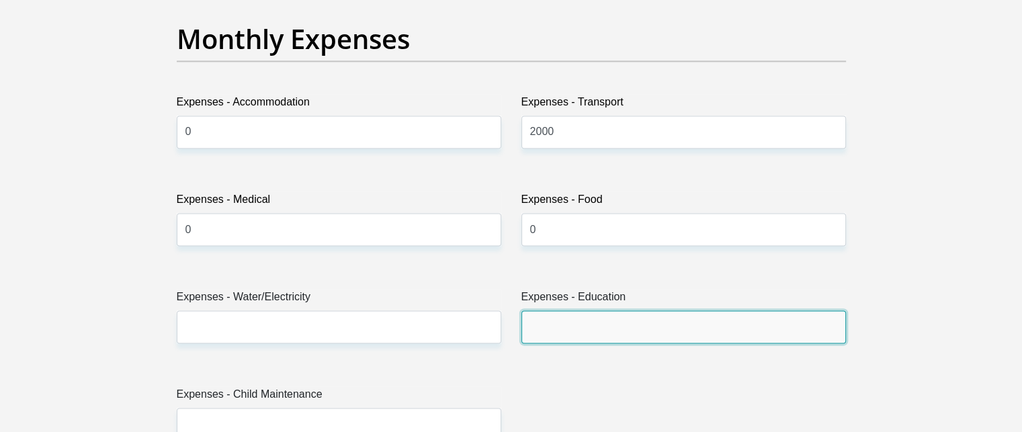
click at [572, 333] on input "Expenses - Education" at bounding box center [683, 326] width 324 height 33
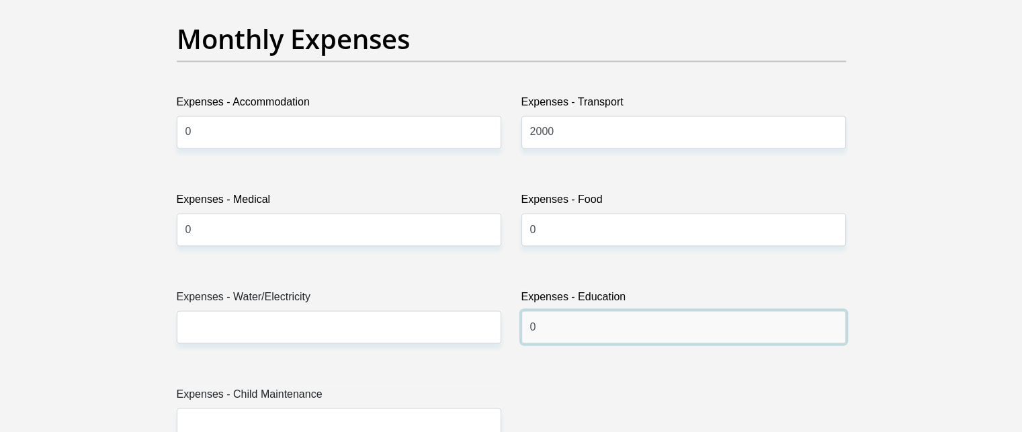
type input "0"
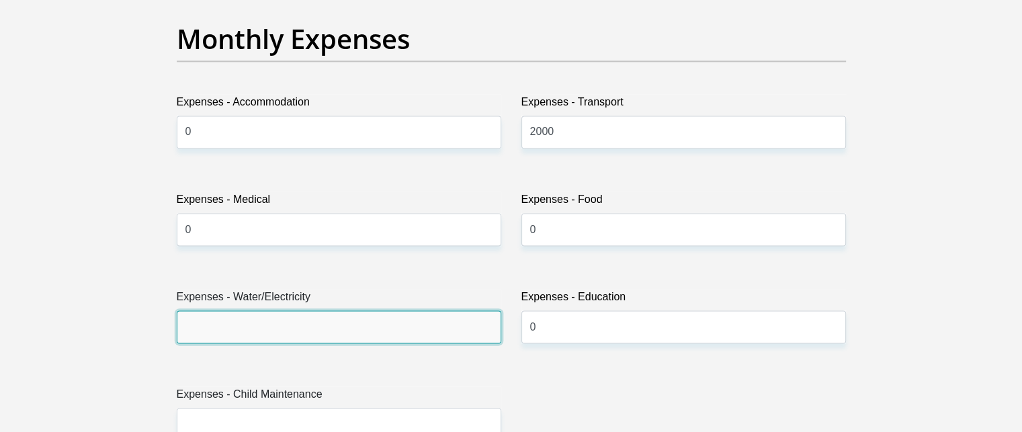
click at [425, 333] on input "Expenses - Water/Electricity" at bounding box center [339, 326] width 324 height 33
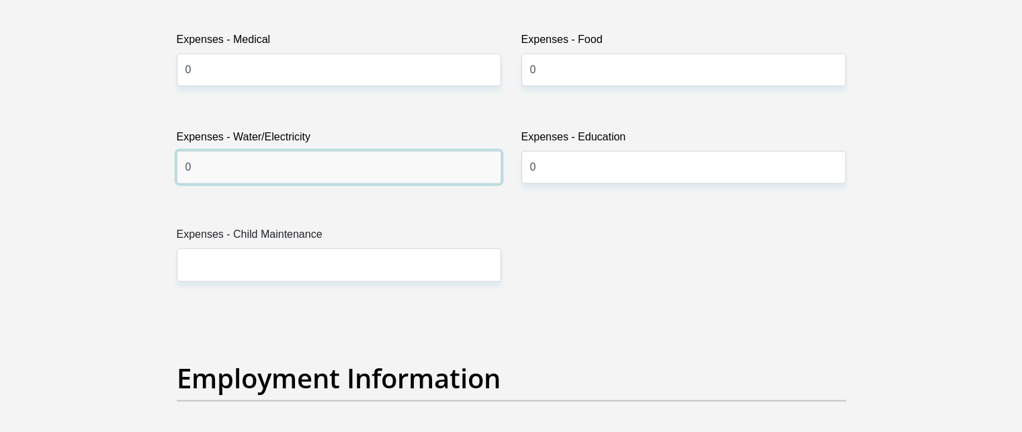
scroll to position [2090, 0]
type input "0"
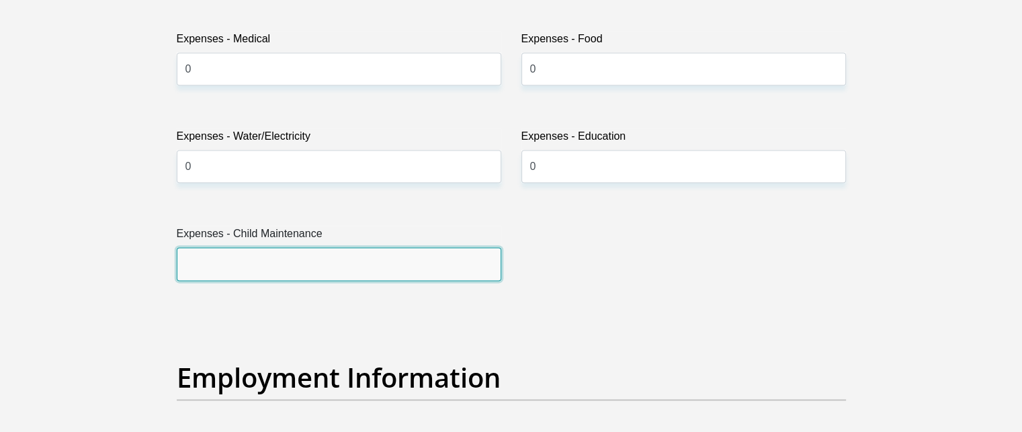
click at [384, 263] on input "Expenses - Child Maintenance" at bounding box center [339, 263] width 324 height 33
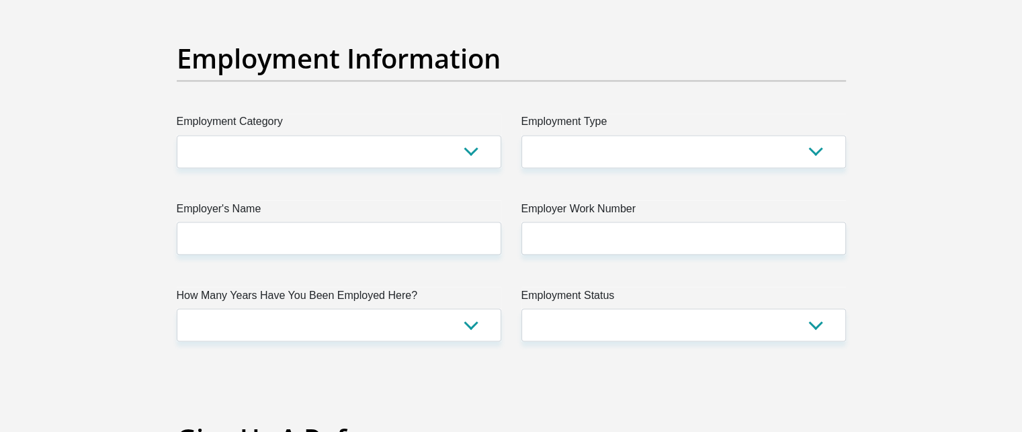
scroll to position [2423, 0]
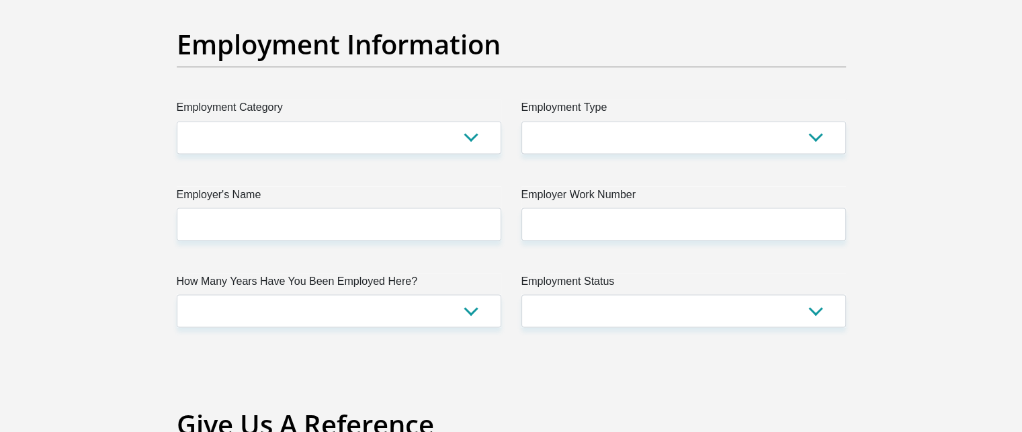
type input "0"
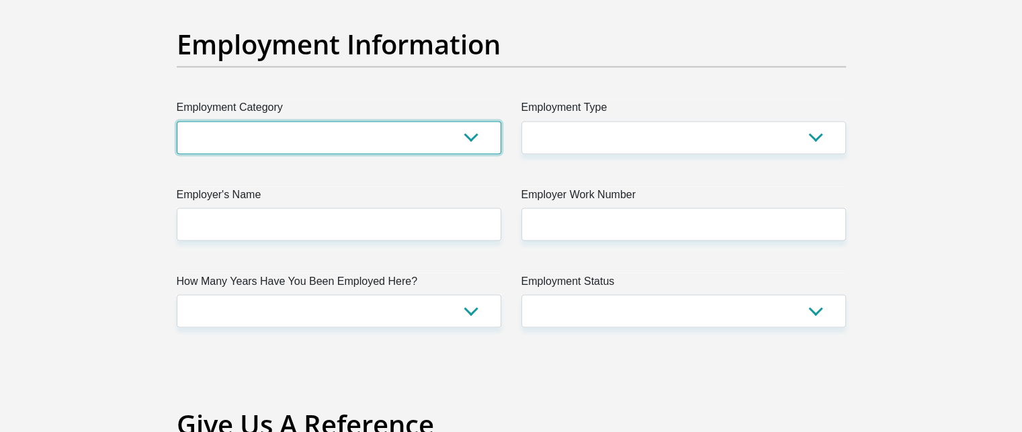
click at [467, 134] on select "AGRICULTURE ALCOHOL & TOBACCO CONSTRUCTION MATERIALS METALLURGY EQUIPMENT FOR R…" at bounding box center [339, 137] width 324 height 33
select select "67"
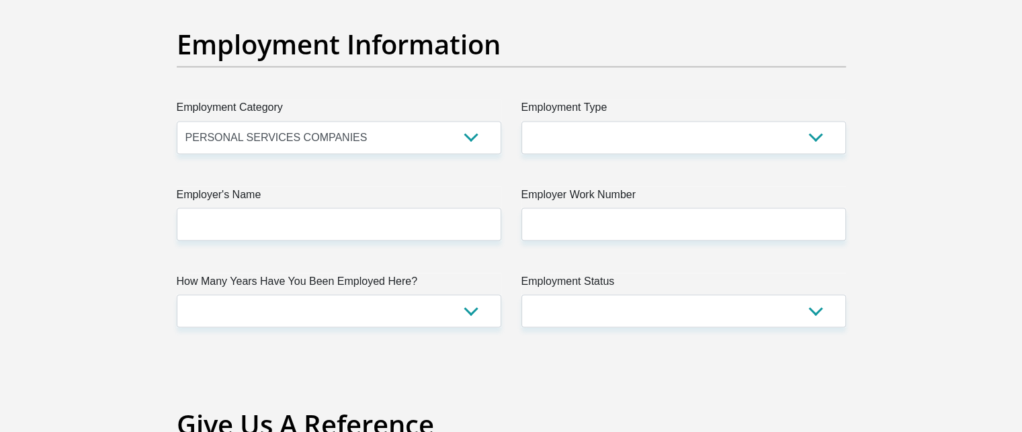
click at [545, 80] on div "Employment Information" at bounding box center [511, 63] width 689 height 71
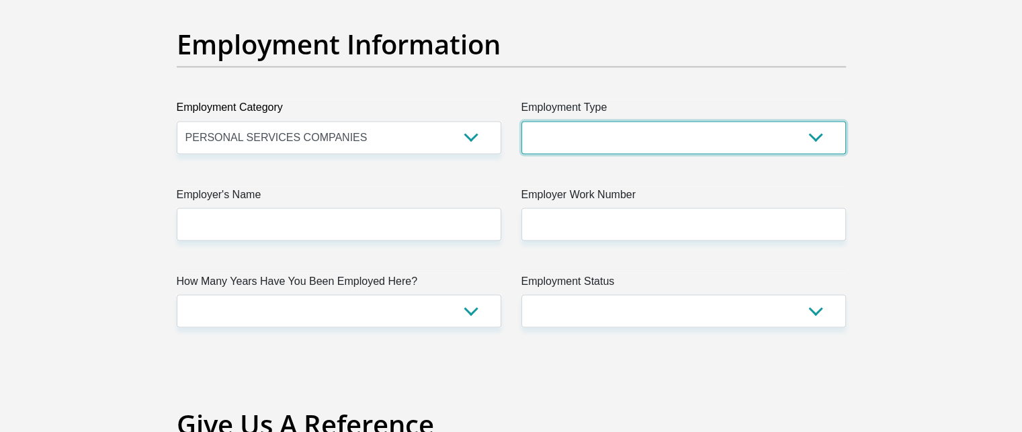
click at [602, 148] on select "College/Lecturer Craft Seller Creative Driver Executive Farmer Forces - Non Com…" at bounding box center [683, 137] width 324 height 33
select select "Semi-Professional Worker"
click at [521, 121] on select "College/Lecturer Craft Seller Creative Driver Executive Farmer Forces - Non Com…" at bounding box center [683, 137] width 324 height 33
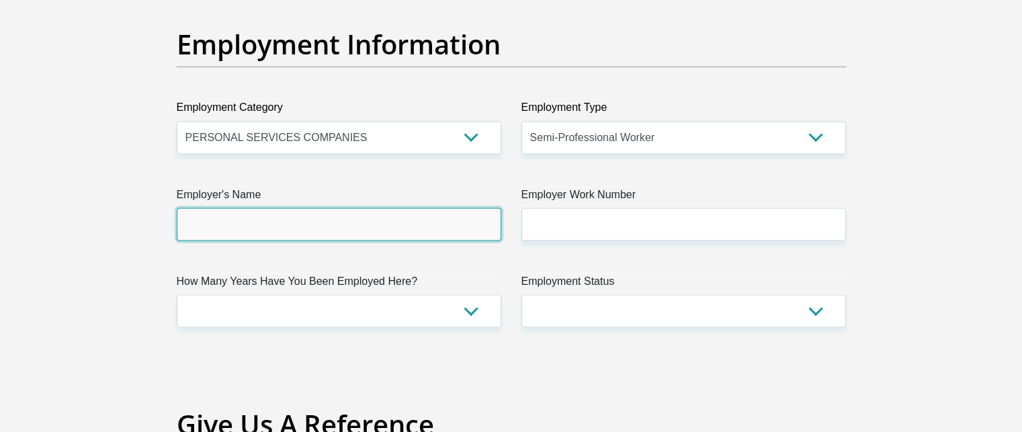
click at [331, 211] on input "Employer's Name" at bounding box center [339, 224] width 324 height 33
type input "BlueMonday"
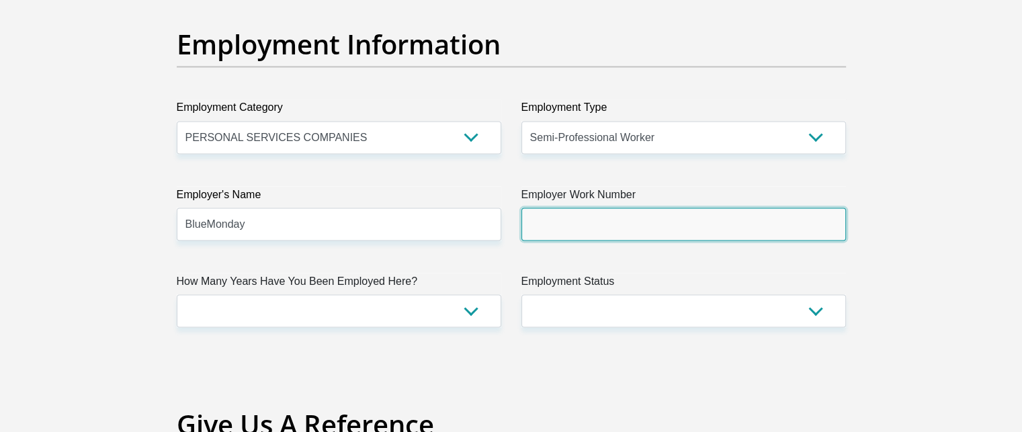
click at [631, 218] on input "Employer Work Number" at bounding box center [683, 224] width 324 height 33
type input "0117920818"
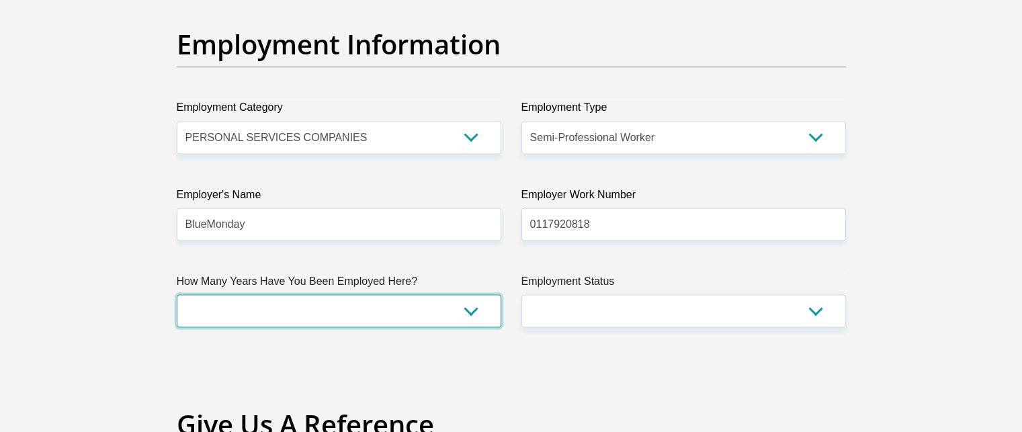
click at [384, 322] on select "less than 1 year 1-3 years 3-5 years 5+ years" at bounding box center [339, 310] width 324 height 33
select select "6"
click at [177, 294] on select "less than 1 year 1-3 years 3-5 years 5+ years" at bounding box center [339, 310] width 324 height 33
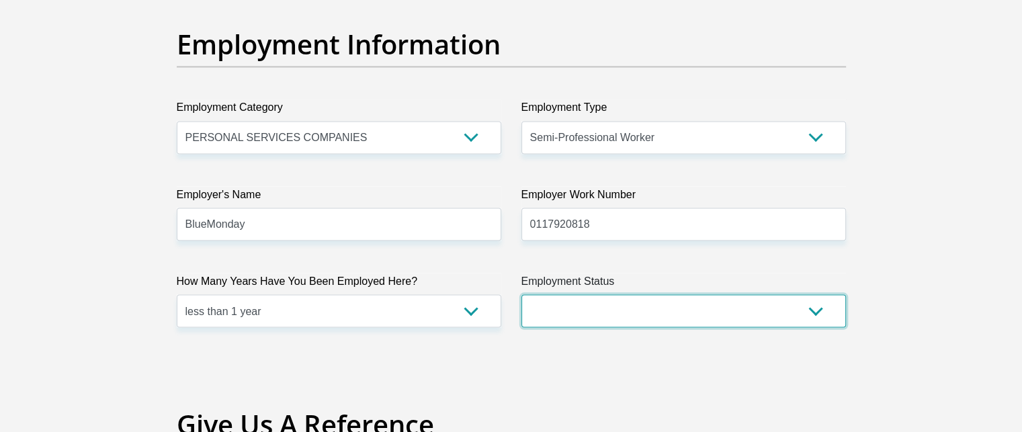
click at [801, 310] on select "Permanent/Full-time Part-time/Casual Contract Worker Self-Employed Housewife Re…" at bounding box center [683, 310] width 324 height 33
select select "1"
click at [521, 294] on select "Permanent/Full-time Part-time/Casual Contract Worker Self-Employed Housewife Re…" at bounding box center [683, 310] width 324 height 33
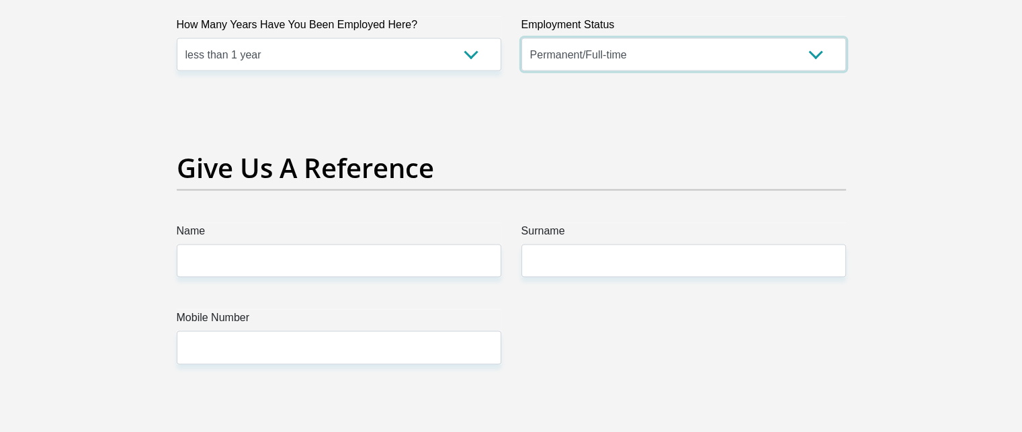
scroll to position [2765, 0]
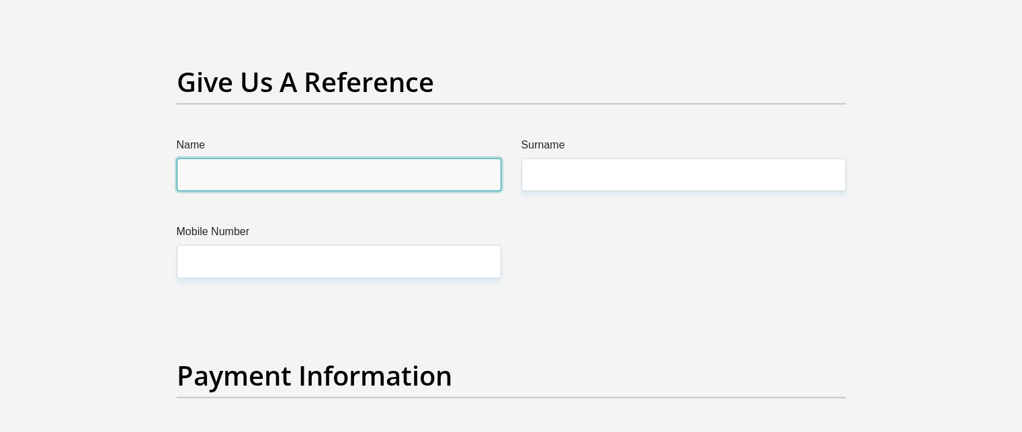
click at [386, 183] on input "Name" at bounding box center [339, 175] width 324 height 33
type input "Razack"
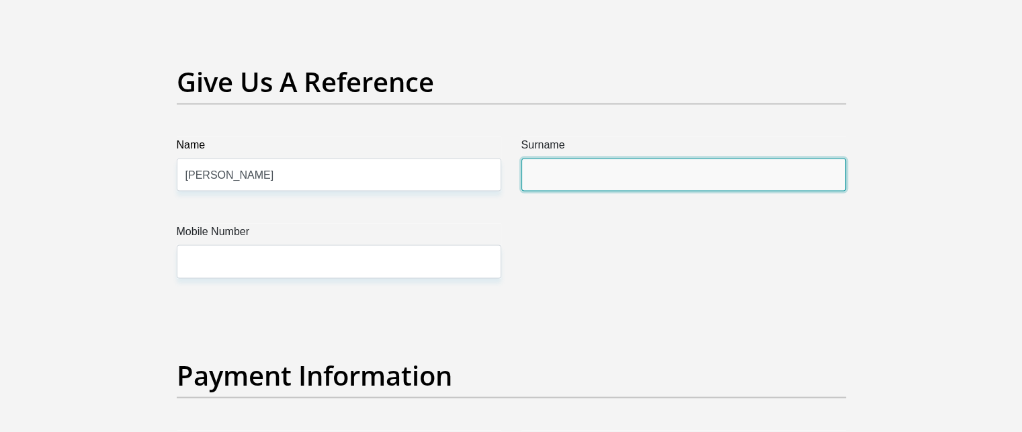
click at [607, 167] on input "Surname" at bounding box center [683, 175] width 324 height 33
type input "M"
type input "Mahommed"
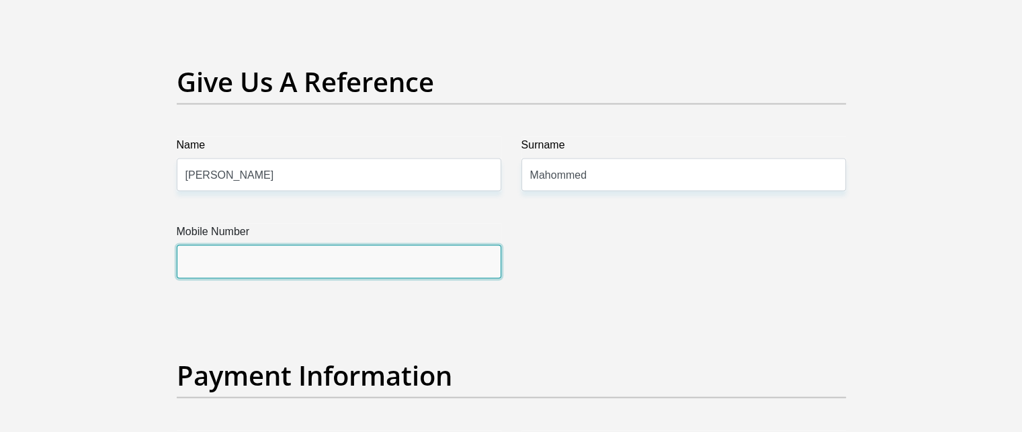
click at [471, 249] on input "Mobile Number" at bounding box center [339, 261] width 324 height 33
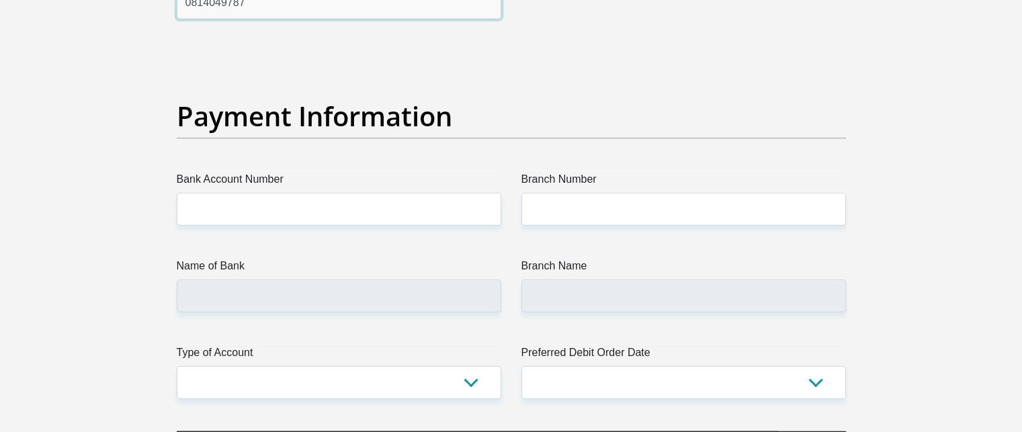
scroll to position [3030, 0]
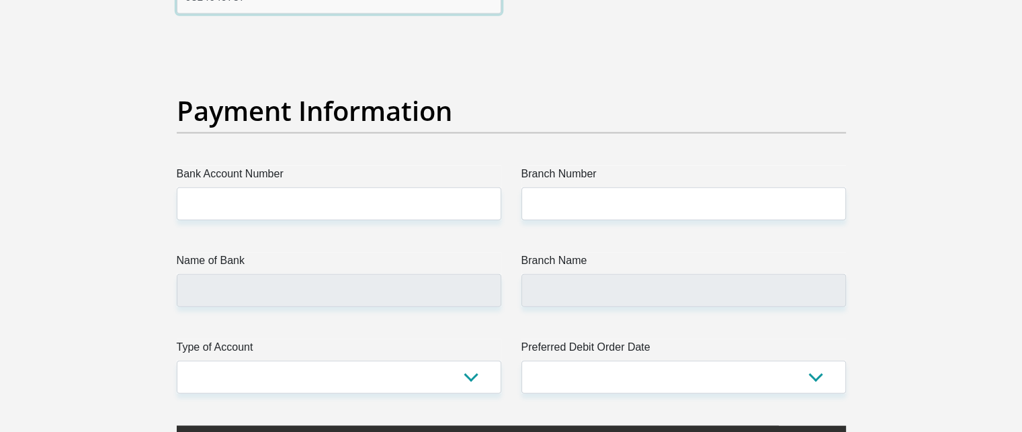
type input "0814049787"
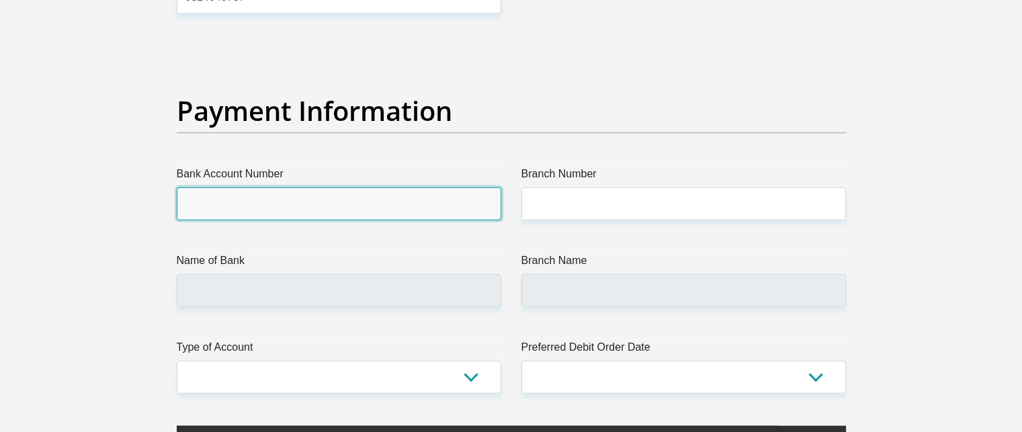
click at [421, 195] on input "Bank Account Number" at bounding box center [339, 203] width 324 height 33
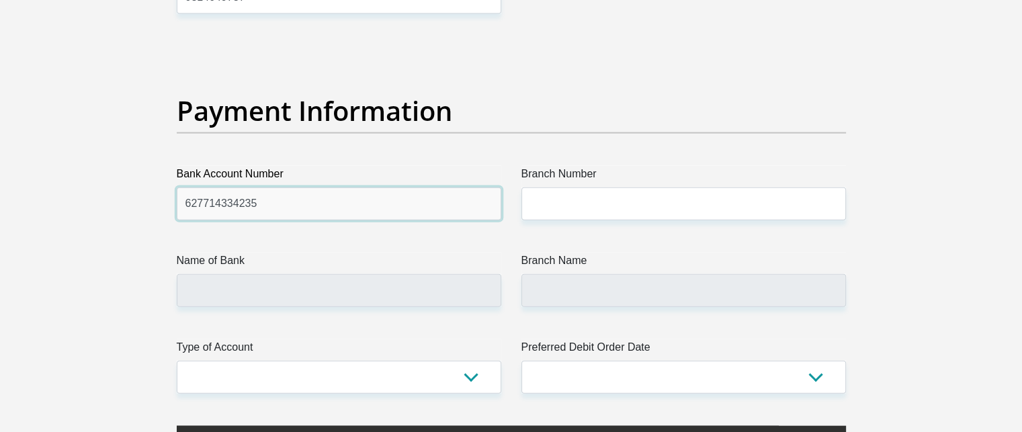
type input "627714334235"
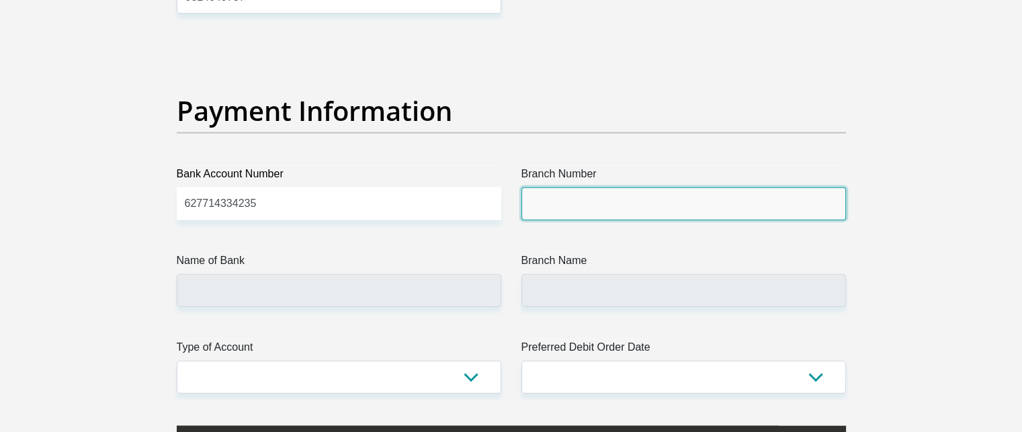
click at [562, 208] on input "Branch Number" at bounding box center [683, 203] width 324 height 33
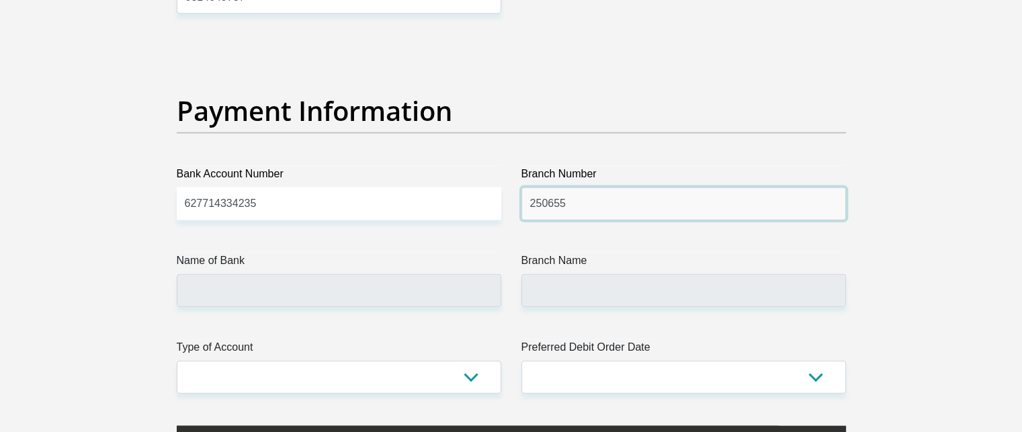
type input "250655"
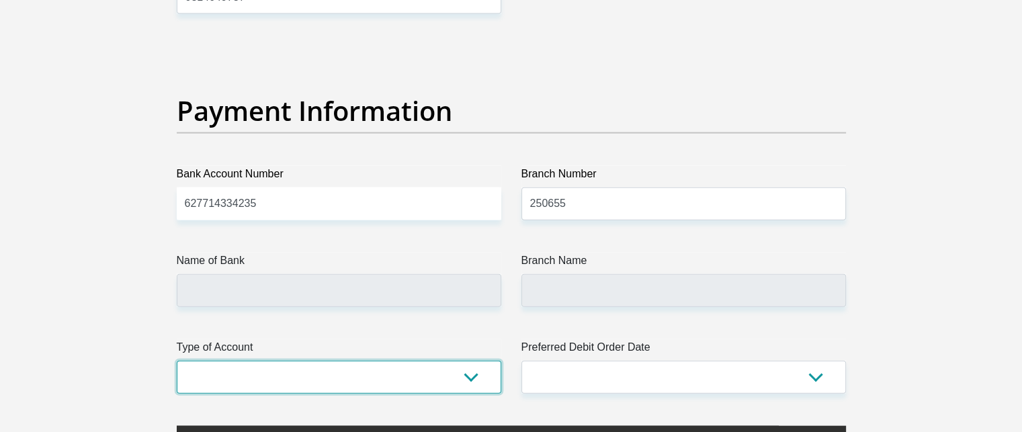
click at [432, 374] on select "Cheque Savings" at bounding box center [339, 377] width 324 height 33
type input "FIRSTRAND BANK"
type input "BRANCH 560"
select select "CUR"
click at [177, 361] on select "Cheque Savings" at bounding box center [339, 377] width 324 height 33
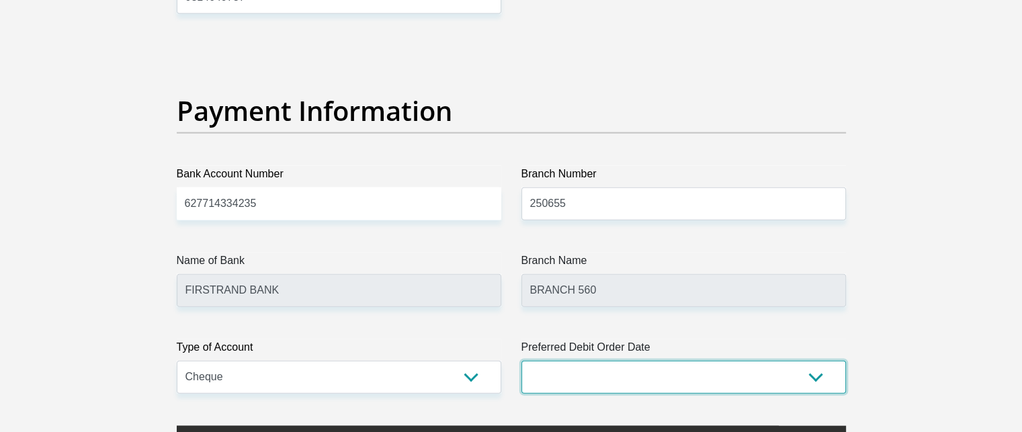
click at [596, 380] on select "1st 2nd 3rd 4th 5th 7th 18th 19th 20th 21st 22nd 23rd 24th 25th 26th 27th 28th …" at bounding box center [683, 377] width 324 height 33
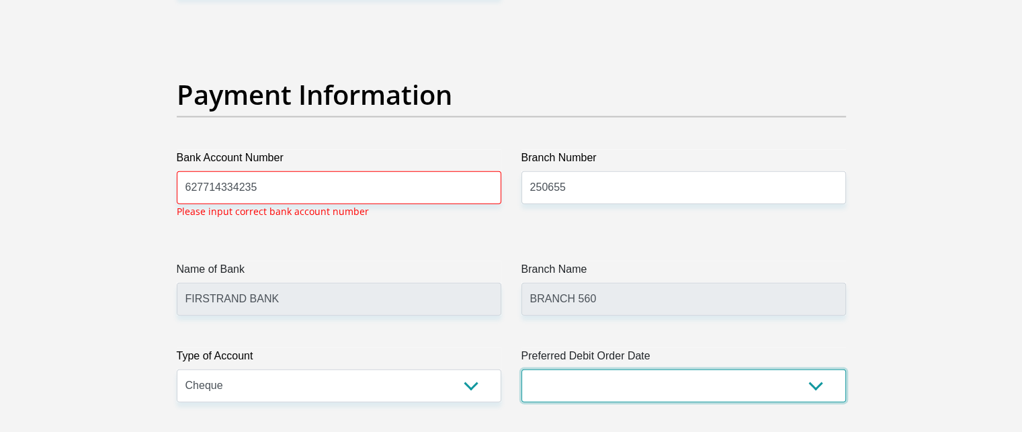
scroll to position [3046, 0]
select select "30"
click at [521, 369] on select "1st 2nd 3rd 4th 5th 7th 18th 19th 20th 21st 22nd 23rd 24th 25th 26th 27th 28th …" at bounding box center [683, 385] width 324 height 33
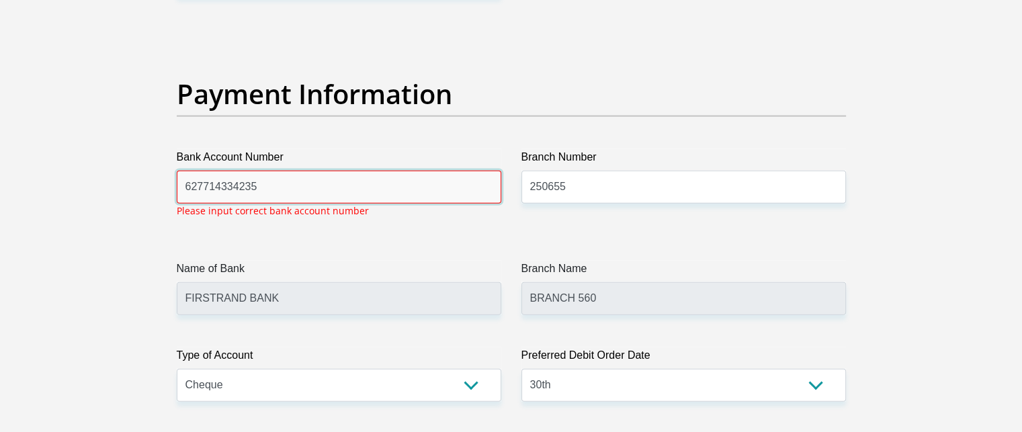
click at [366, 187] on input "627714334235" at bounding box center [339, 187] width 324 height 33
type input "6"
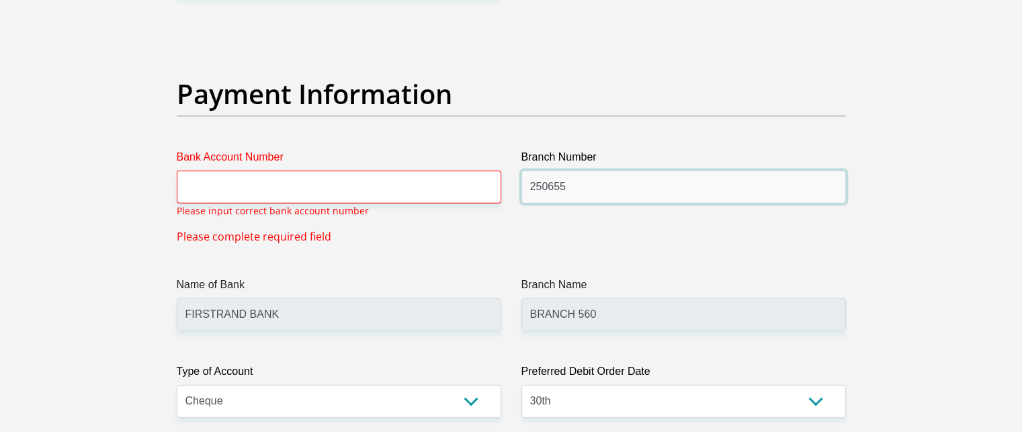
click at [598, 182] on input "250655" at bounding box center [683, 187] width 324 height 33
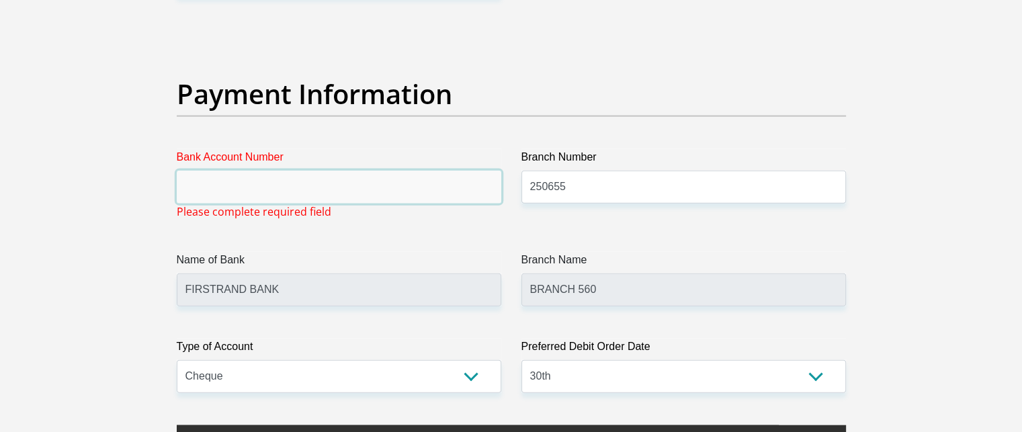
click at [256, 189] on input "Bank Account Number" at bounding box center [339, 187] width 324 height 33
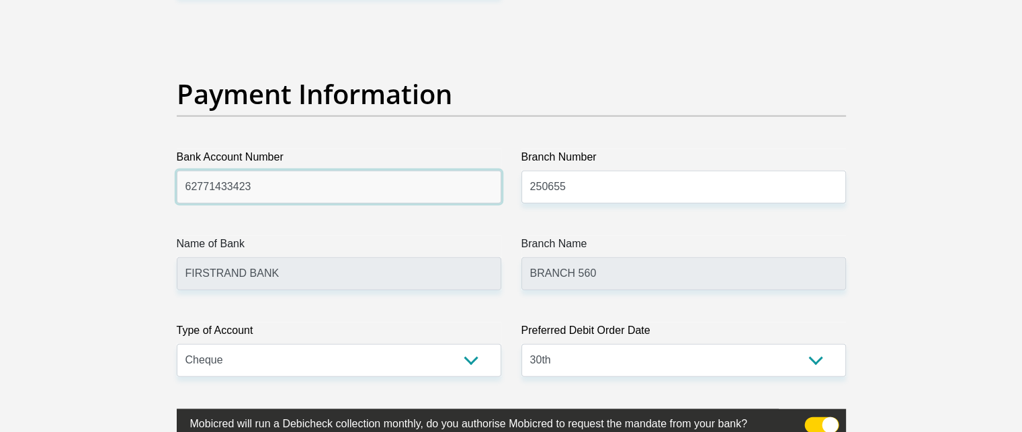
type input "62771433423"
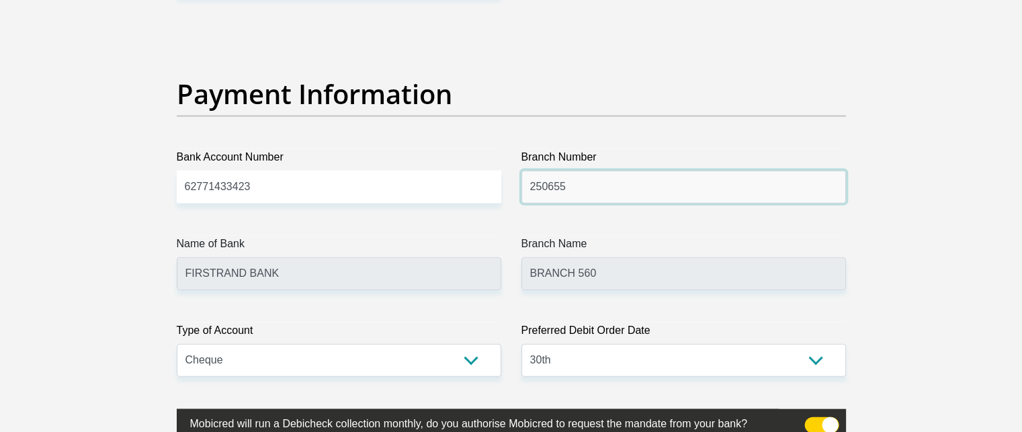
click at [701, 191] on input "250655" at bounding box center [683, 187] width 324 height 33
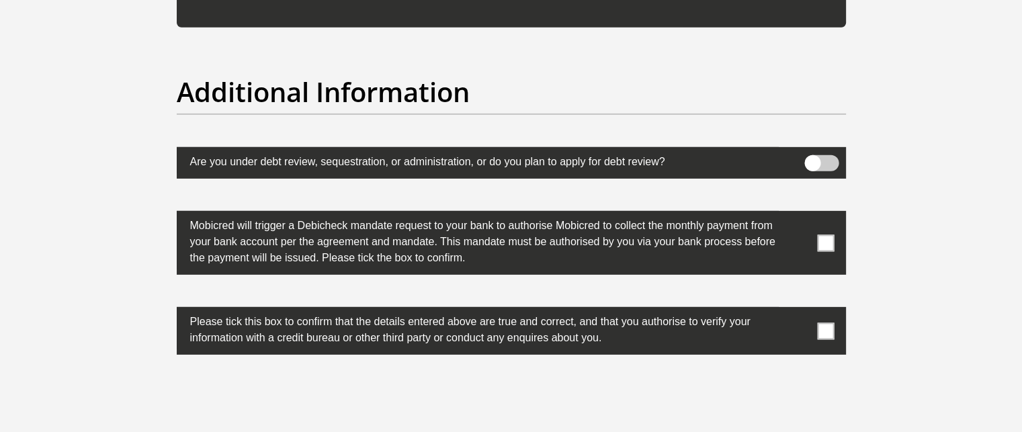
scroll to position [4143, 0]
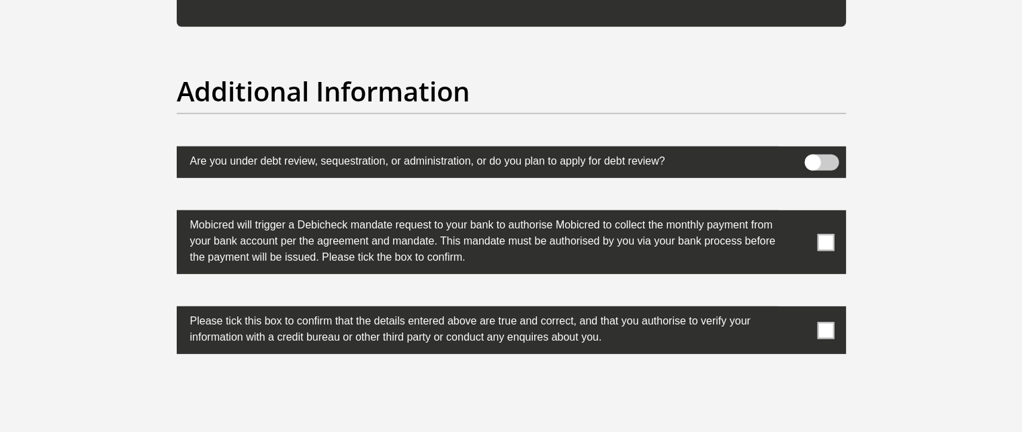
click at [817, 240] on span at bounding box center [825, 242] width 17 height 17
click at [799, 214] on input "checkbox" at bounding box center [799, 214] width 0 height 0
click at [831, 330] on span at bounding box center [825, 330] width 17 height 17
click at [799, 310] on input "checkbox" at bounding box center [799, 310] width 0 height 0
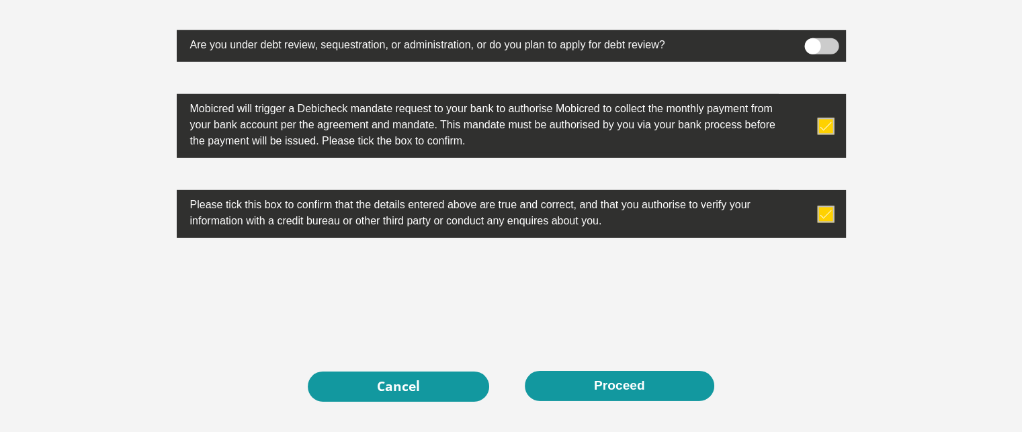
scroll to position [4261, 0]
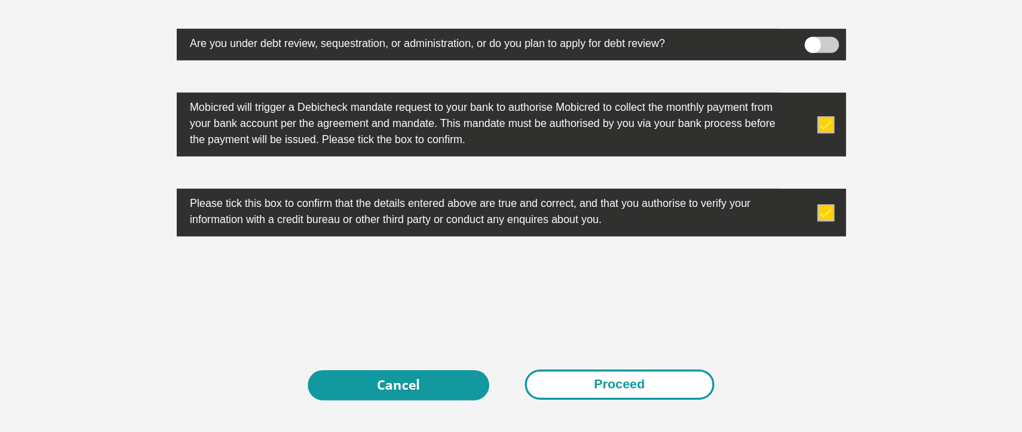
click at [613, 381] on button "Proceed" at bounding box center [619, 384] width 189 height 30
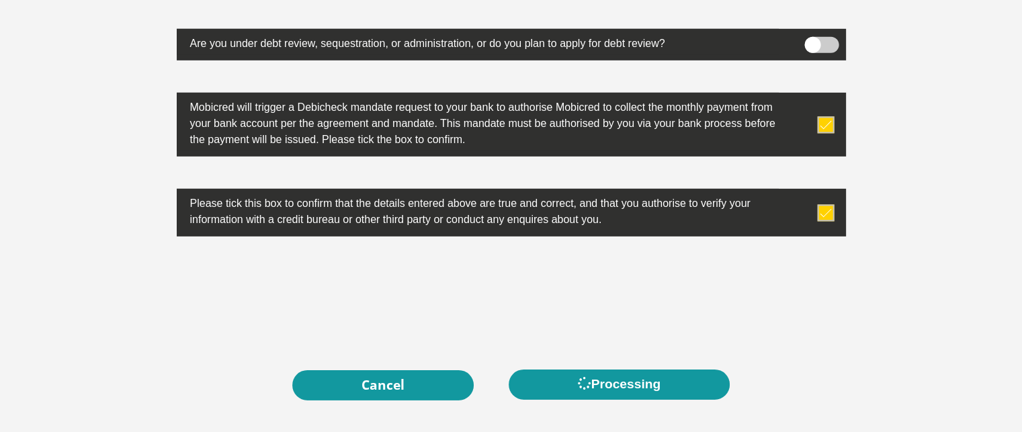
scroll to position [0, 0]
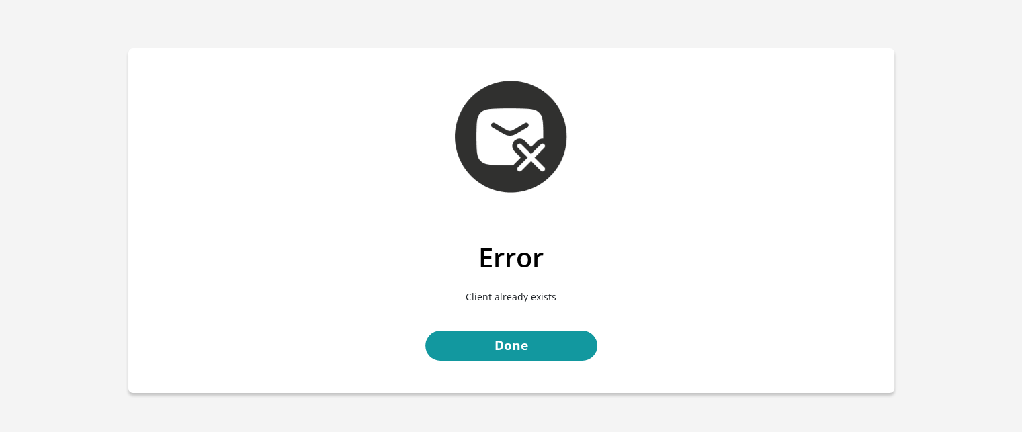
click at [552, 328] on div "Error Client already exists Done" at bounding box center [511, 317] width 766 height 152
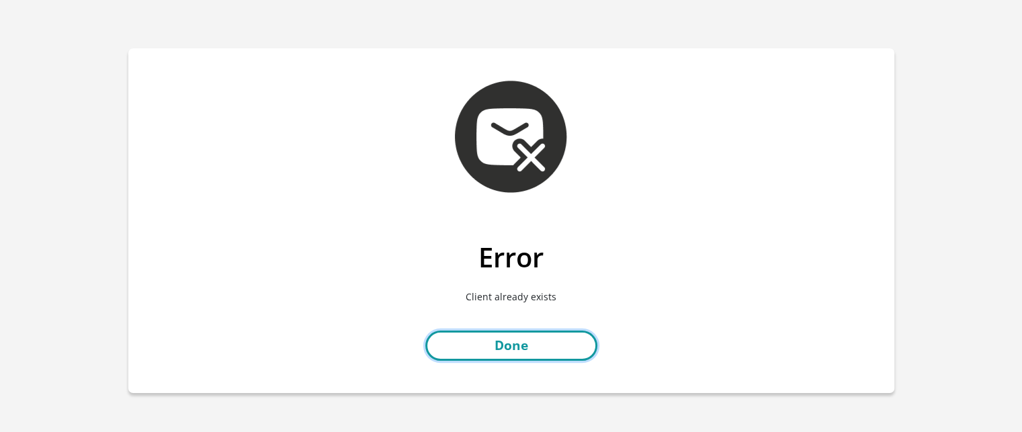
click at [551, 343] on link "Done" at bounding box center [511, 346] width 172 height 30
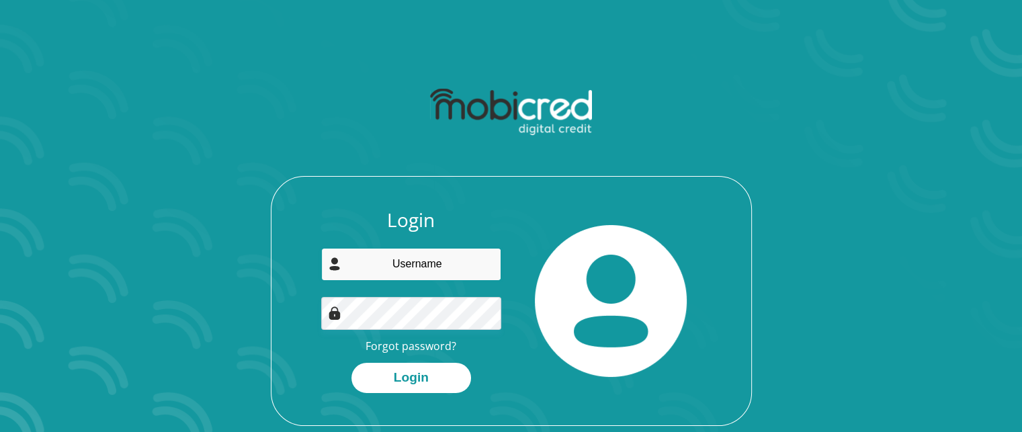
click at [455, 275] on input "email" at bounding box center [411, 264] width 180 height 33
type input "[EMAIL_ADDRESS][DOMAIN_NAME]"
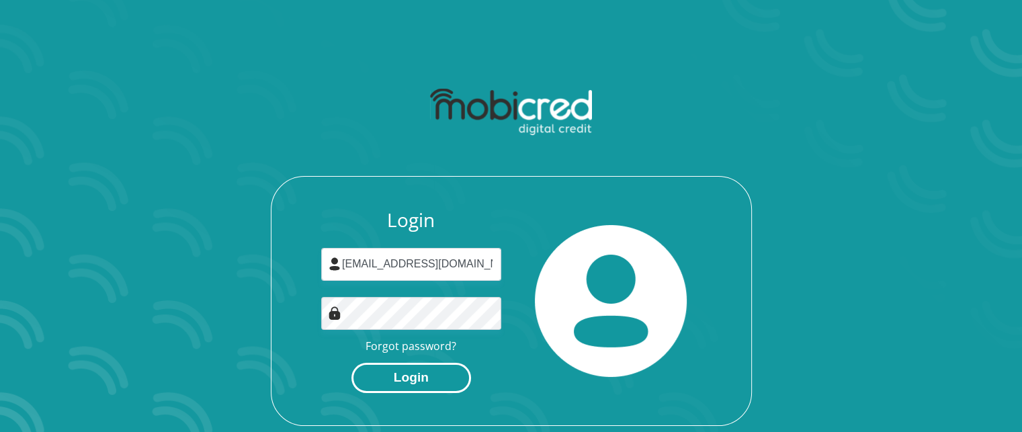
click at [387, 386] on button "Login" at bounding box center [411, 378] width 120 height 30
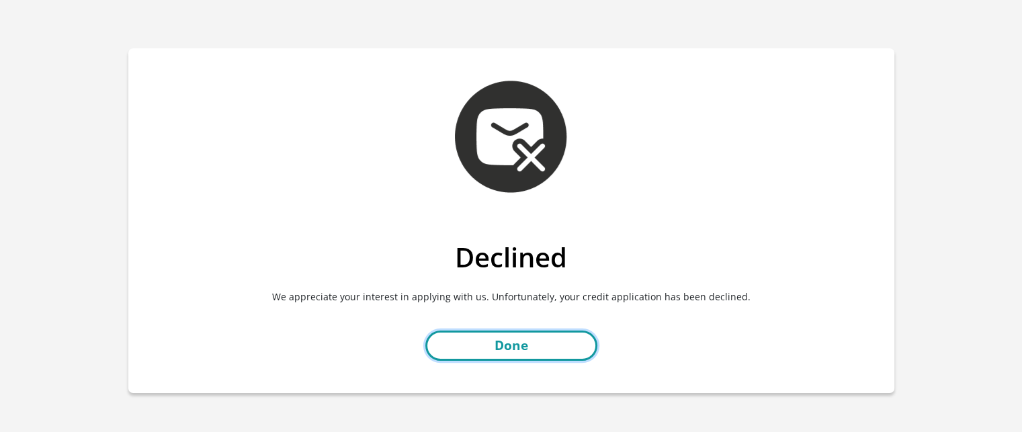
click at [525, 345] on link "Done" at bounding box center [511, 346] width 172 height 30
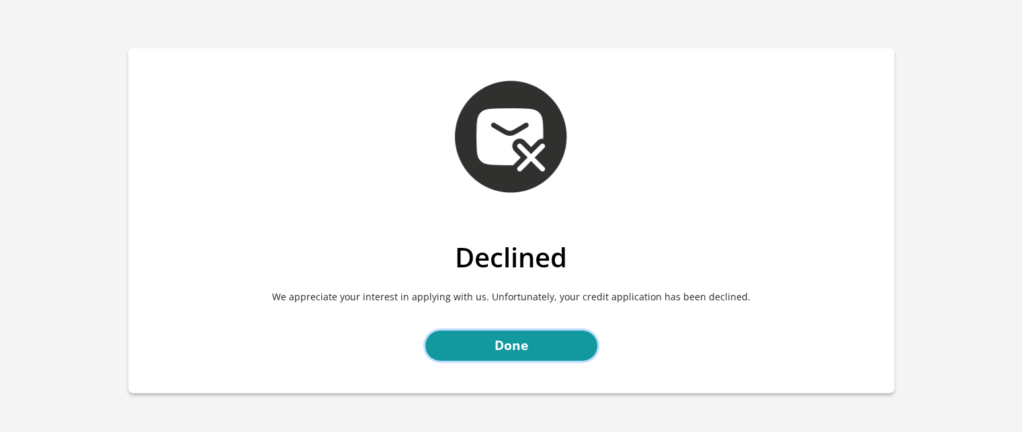
scroll to position [85, 0]
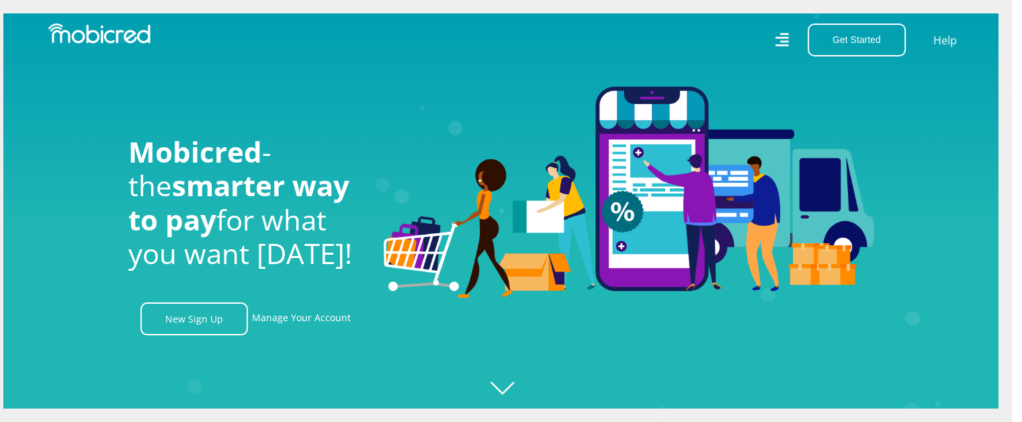
scroll to position [3, 10]
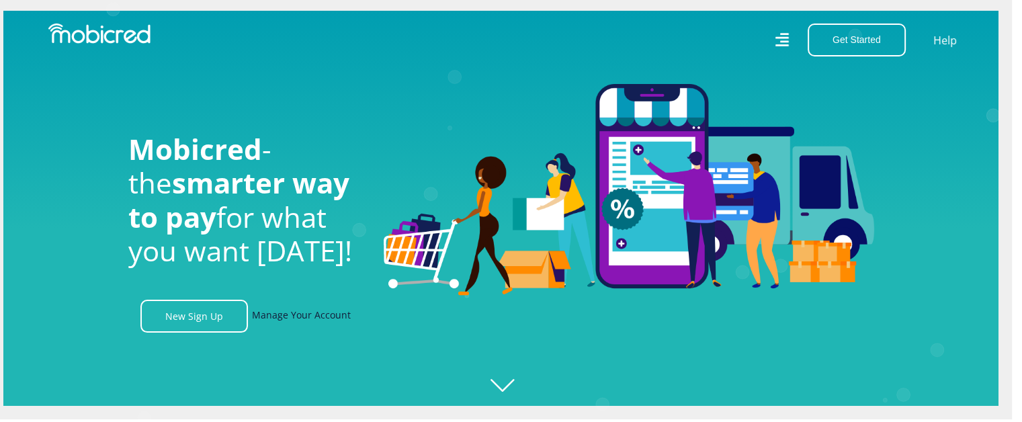
click at [301, 316] on link "Manage Your Account" at bounding box center [301, 316] width 99 height 33
